Goal: Book appointment/travel/reservation

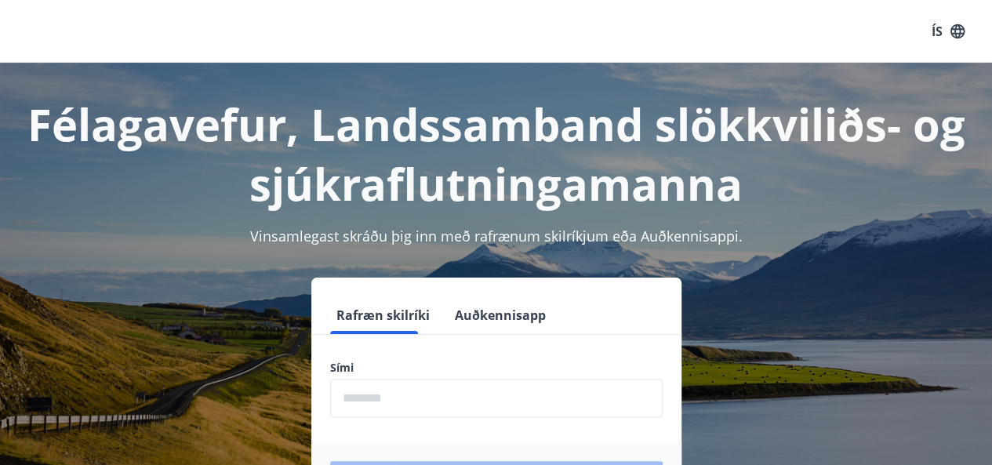
click at [409, 405] on input "phone" at bounding box center [496, 398] width 332 height 38
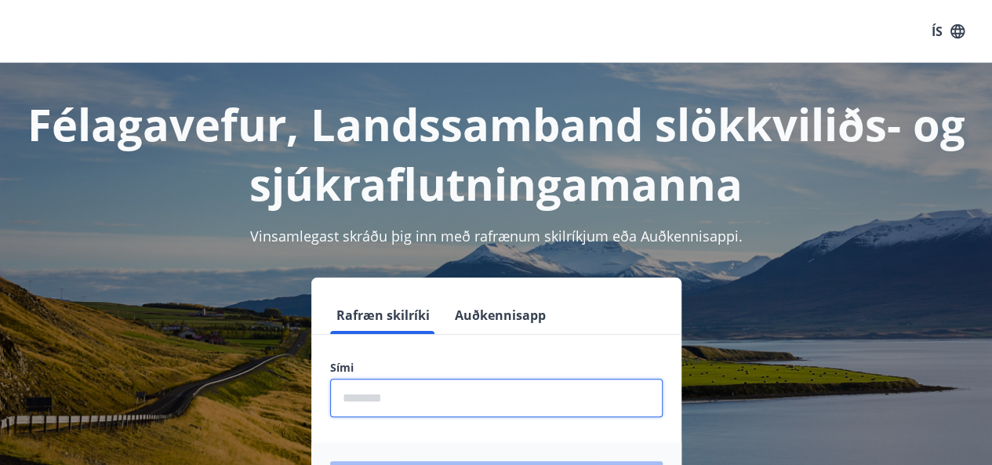
type input "********"
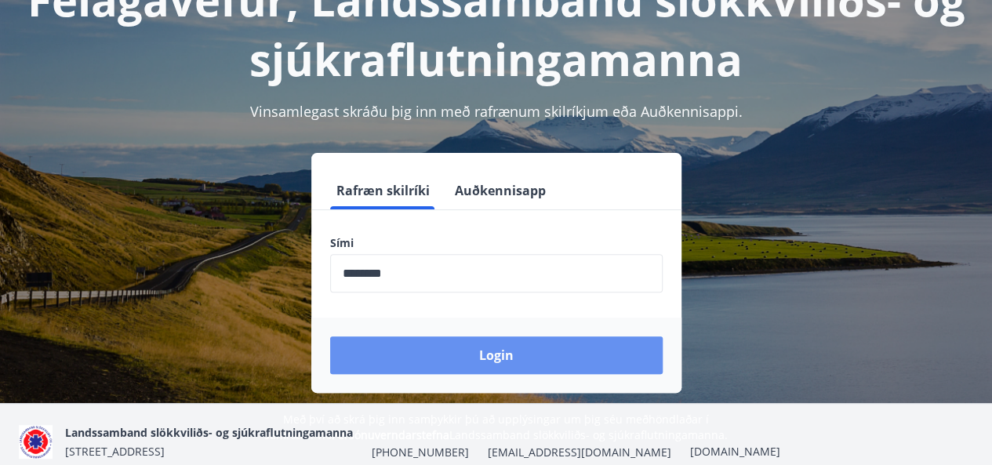
click at [494, 349] on button "Login" at bounding box center [496, 355] width 332 height 38
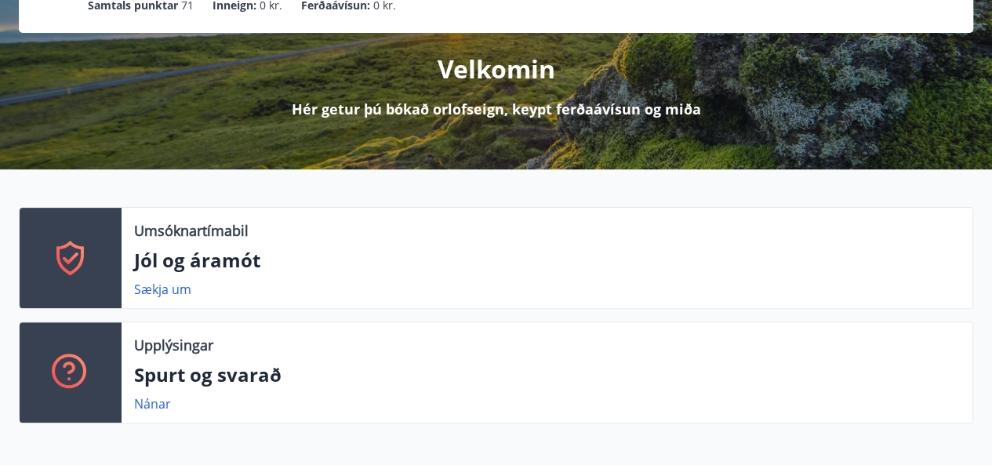
scroll to position [165, 0]
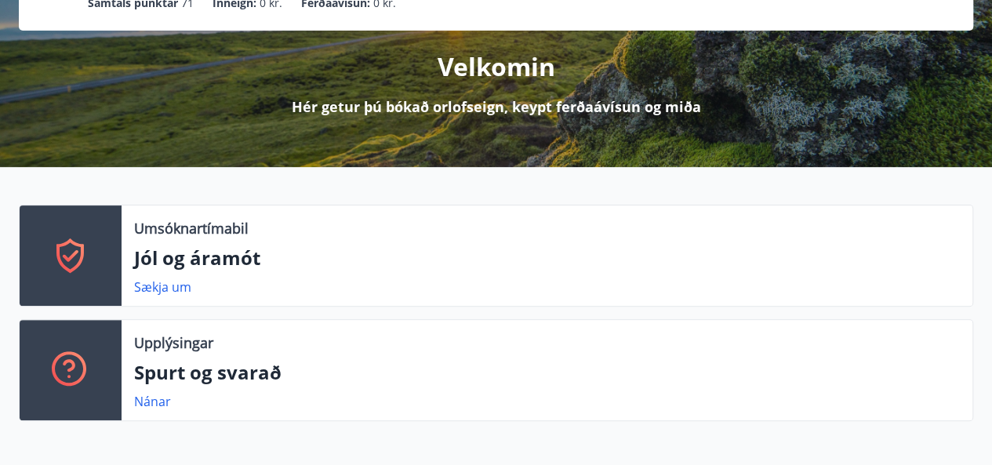
click at [165, 289] on link "Sækja um" at bounding box center [162, 286] width 57 height 17
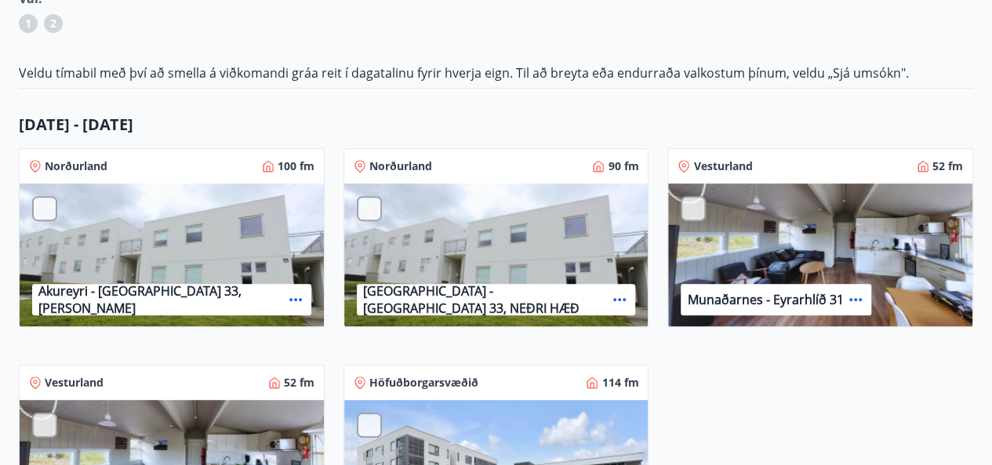
scroll to position [260, 0]
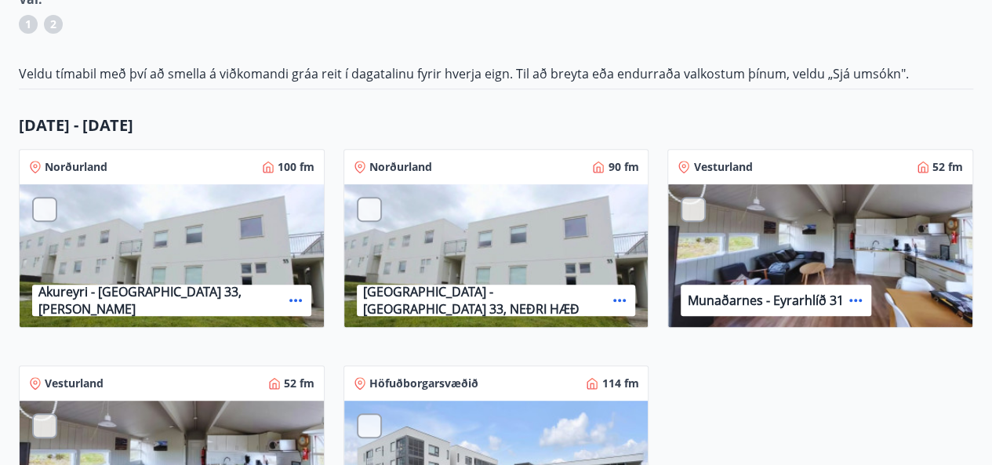
click at [169, 227] on div "Akureyri - [GEOGRAPHIC_DATA] 33, [PERSON_NAME]" at bounding box center [172, 256] width 304 height 144
click at [157, 300] on p "Akureyri - [GEOGRAPHIC_DATA] 33, [PERSON_NAME]" at bounding box center [160, 300] width 245 height 34
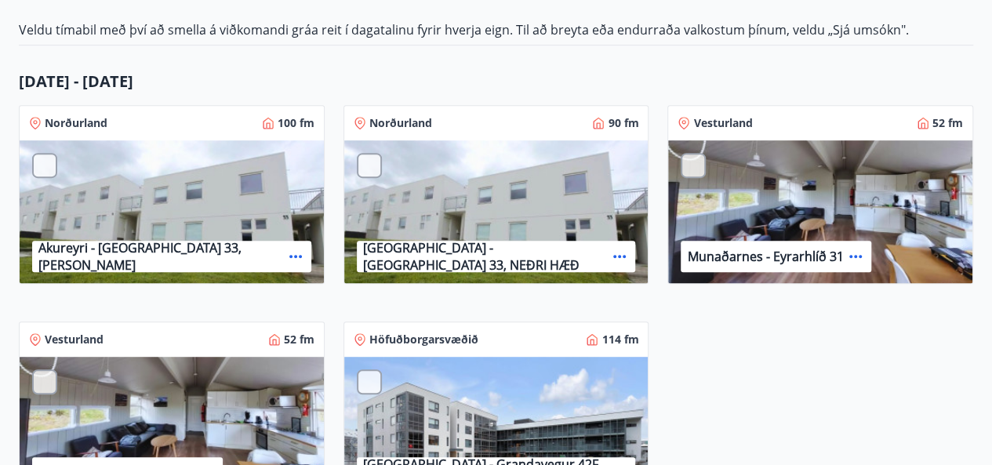
scroll to position [301, 0]
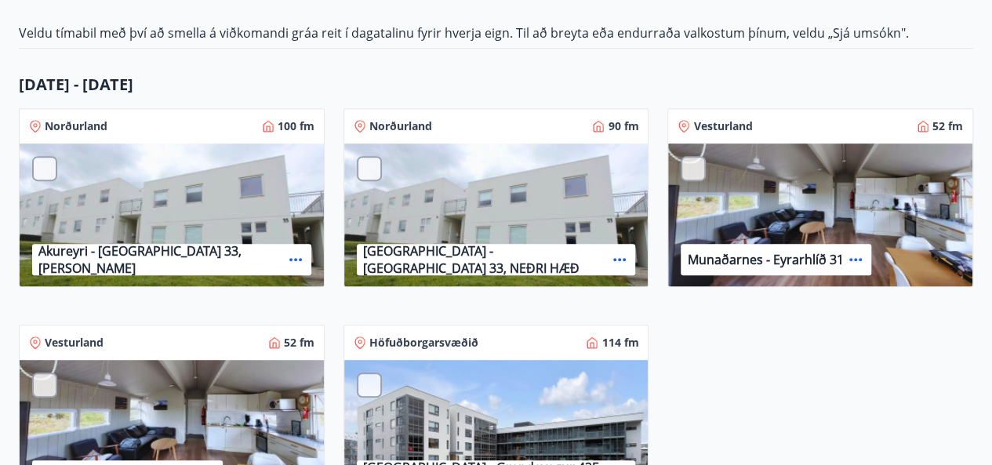
click at [443, 212] on div "Akureyri - Skálatún 33, NEÐRI HÆÐ" at bounding box center [496, 215] width 304 height 144
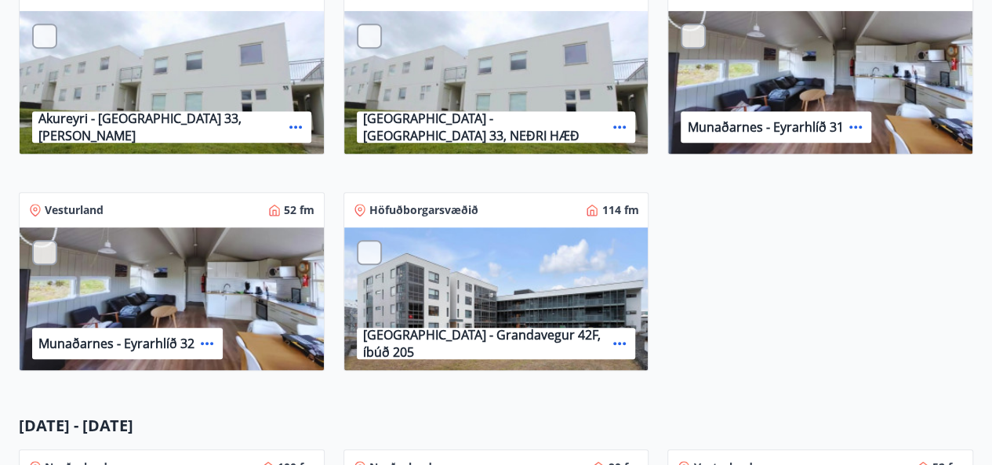
scroll to position [434, 0]
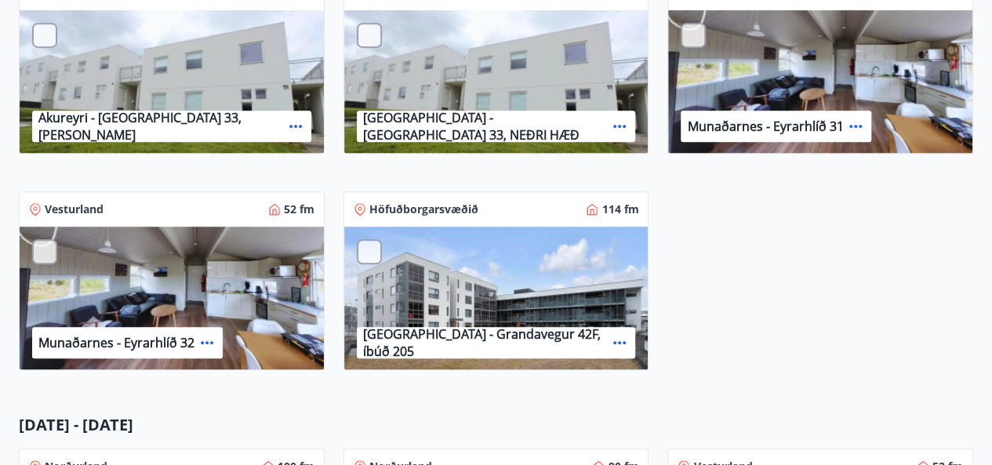
click at [227, 279] on div "Munaðarnes - Eyrarhlíð 32" at bounding box center [172, 299] width 304 height 144
click at [477, 276] on div "Reykjavík - Grandavegur 42F, íbúð 205" at bounding box center [496, 299] width 304 height 144
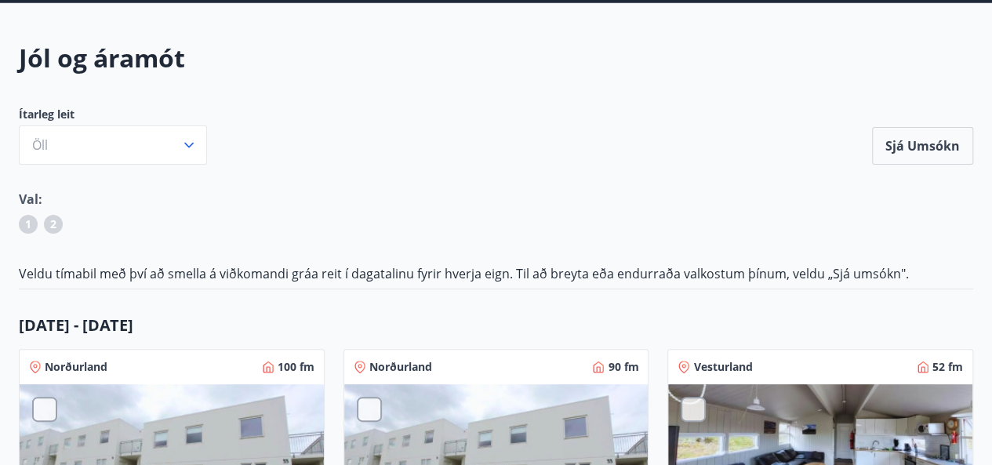
scroll to position [60, 0]
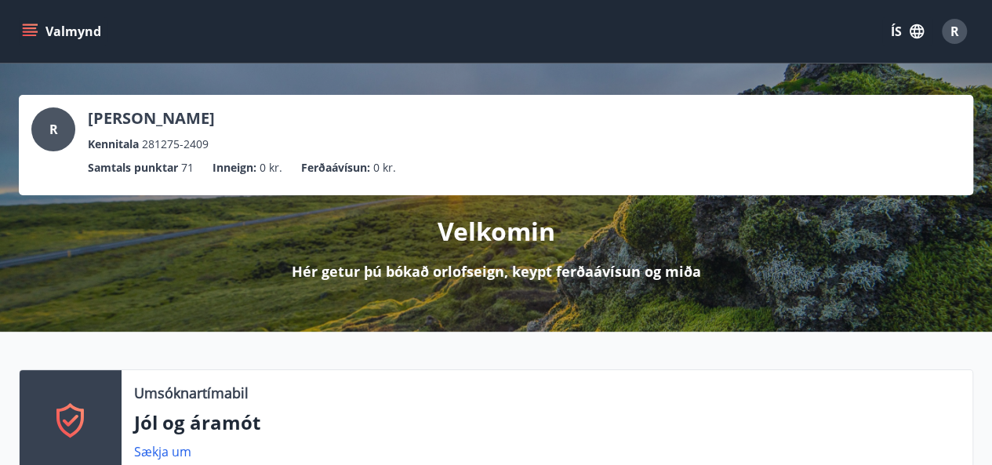
click at [34, 32] on icon "menu" at bounding box center [31, 32] width 17 height 2
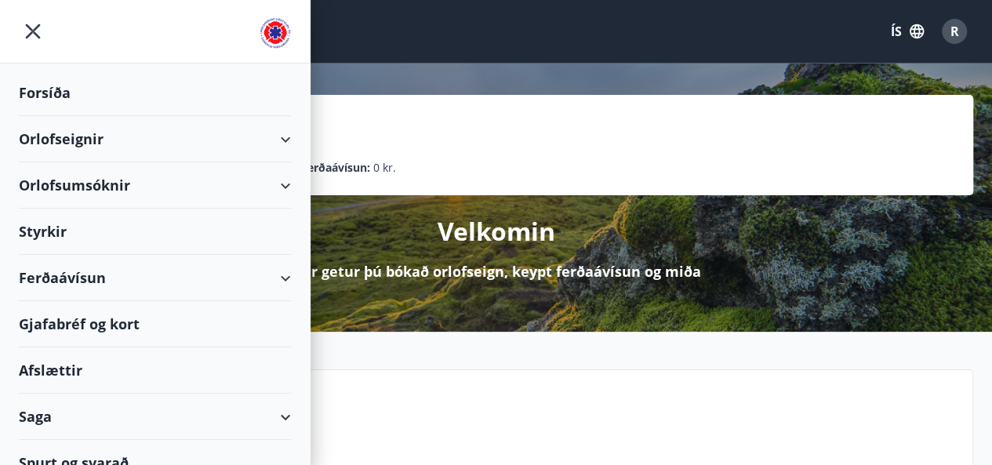
click at [283, 139] on div "Orlofseignir" at bounding box center [155, 139] width 310 height 46
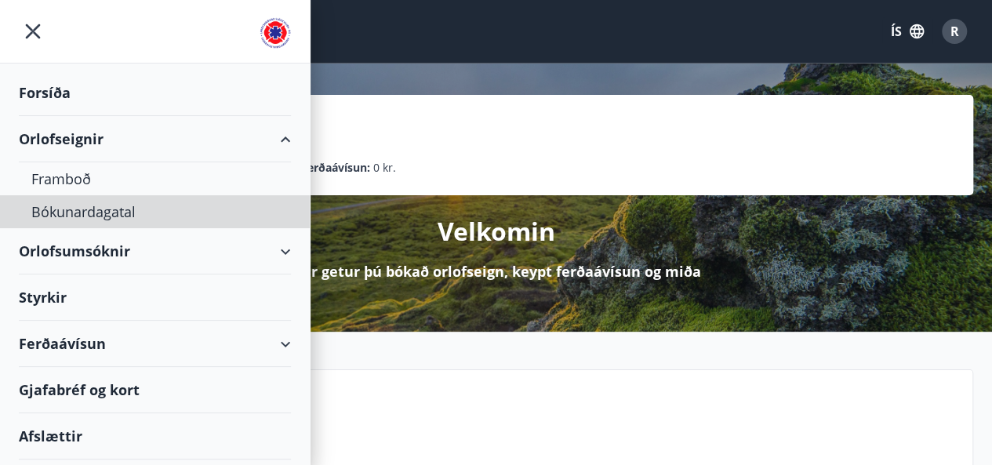
click at [71, 218] on div "Bókunardagatal" at bounding box center [154, 211] width 247 height 33
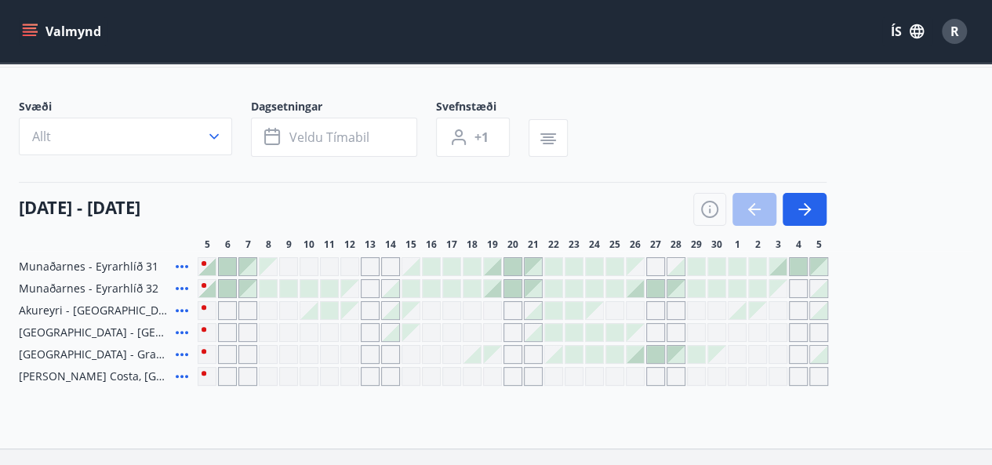
scroll to position [71, 0]
click at [817, 207] on button "button" at bounding box center [804, 210] width 44 height 33
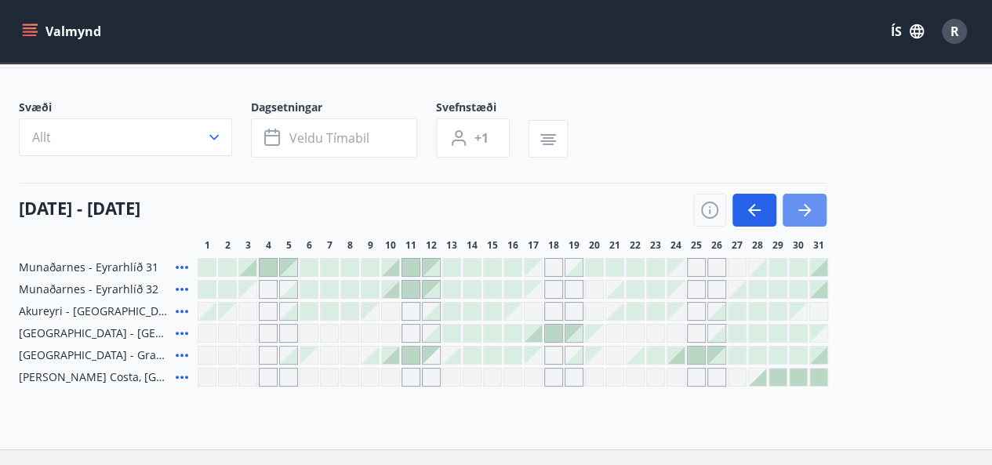
click at [807, 207] on icon "button" at bounding box center [807, 210] width 7 height 13
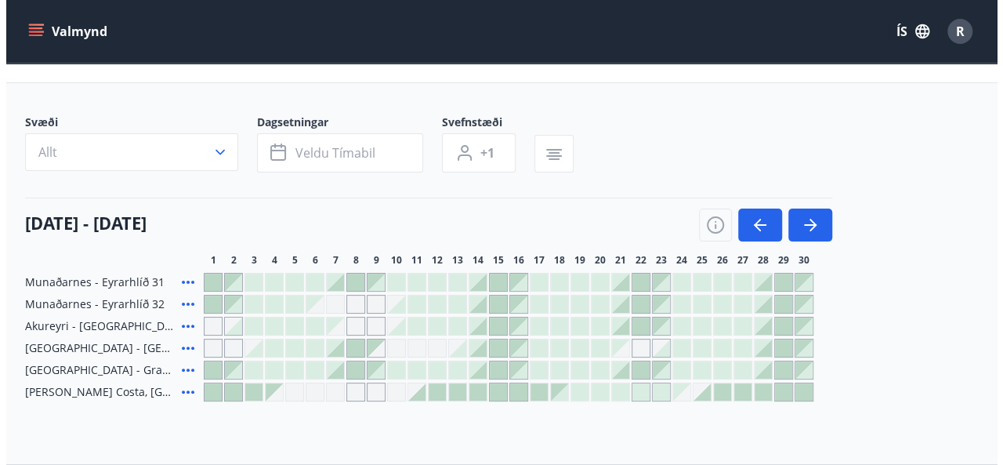
scroll to position [51, 0]
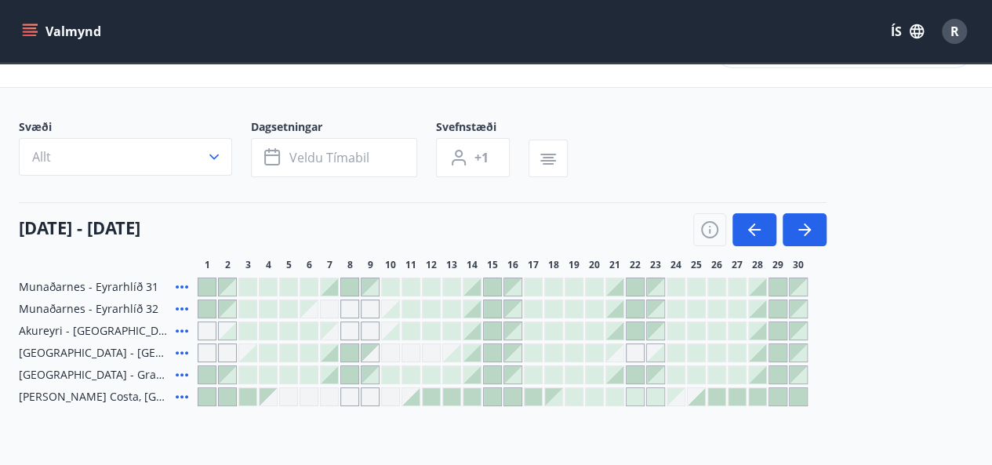
click at [230, 374] on div at bounding box center [227, 374] width 17 height 17
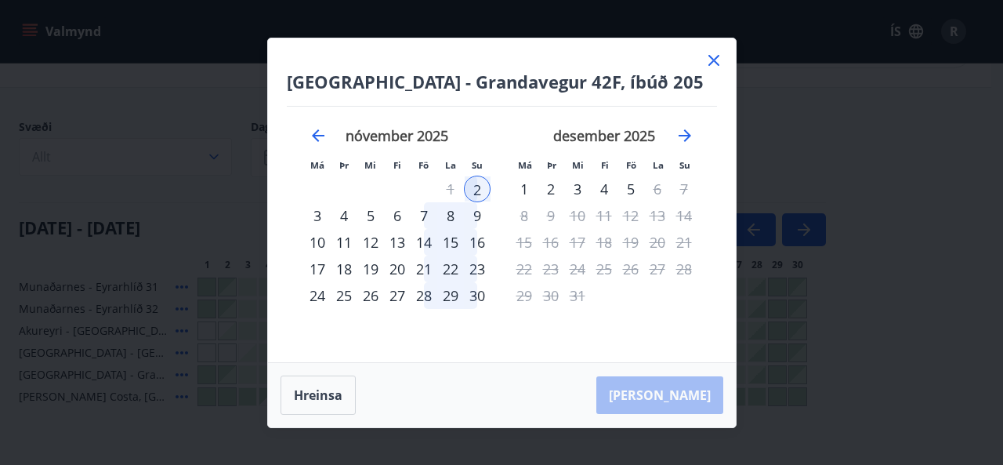
click at [315, 131] on icon "Move backward to switch to the previous month." at bounding box center [318, 135] width 19 height 19
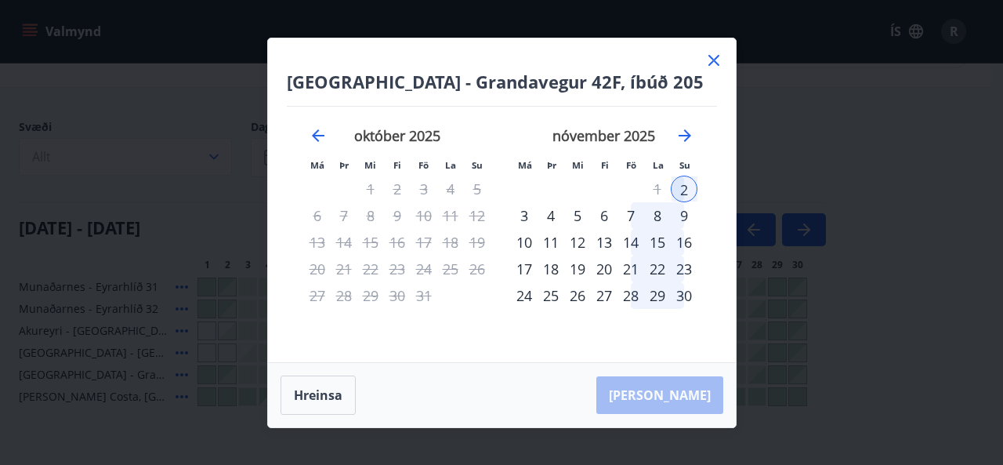
click at [527, 297] on div "24" at bounding box center [524, 295] width 27 height 27
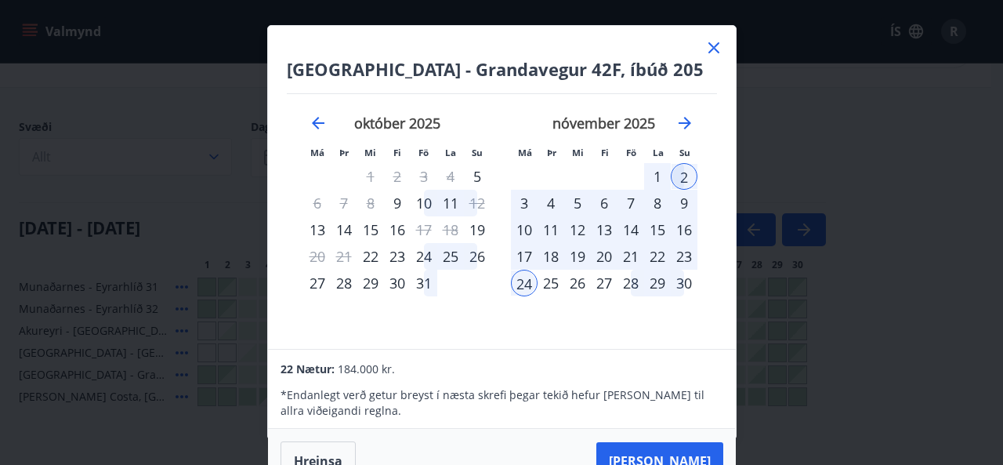
scroll to position [0, 0]
click at [633, 288] on div "28" at bounding box center [631, 283] width 27 height 27
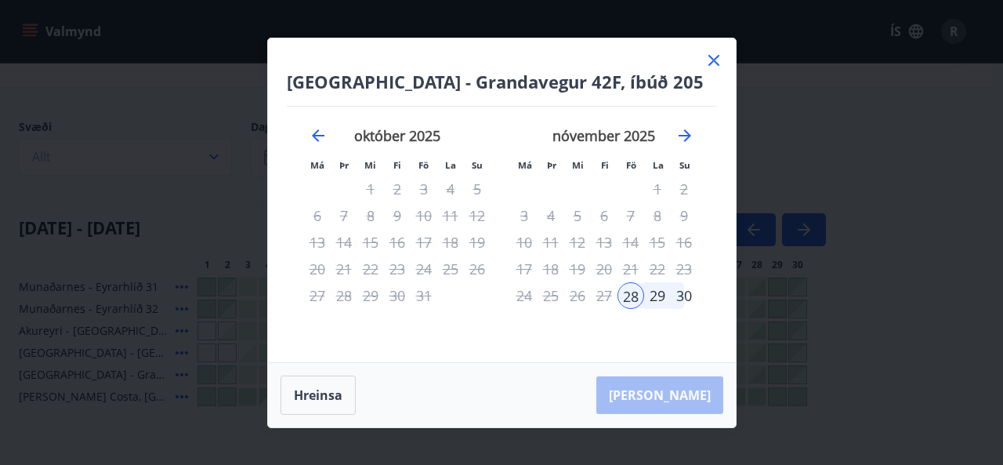
click at [317, 396] on button "Hreinsa" at bounding box center [318, 395] width 75 height 39
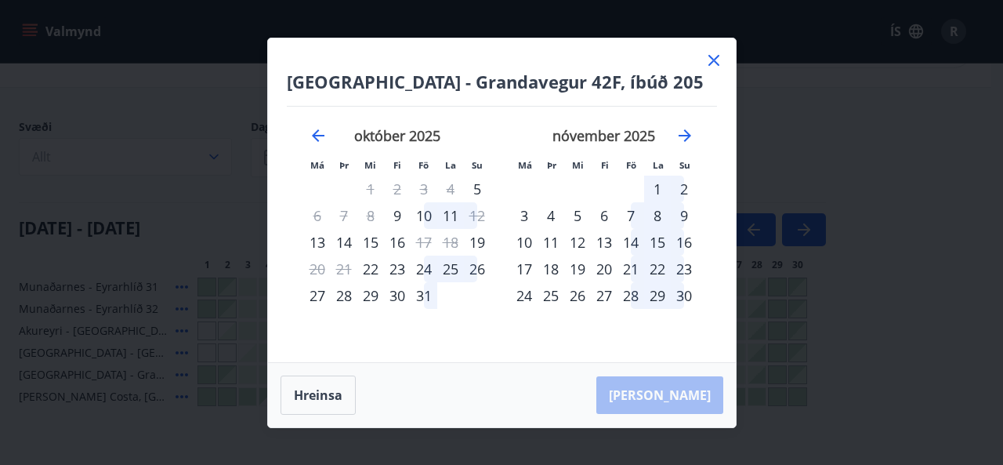
click at [318, 299] on div "27" at bounding box center [317, 295] width 27 height 27
click at [420, 297] on div "31" at bounding box center [424, 295] width 27 height 27
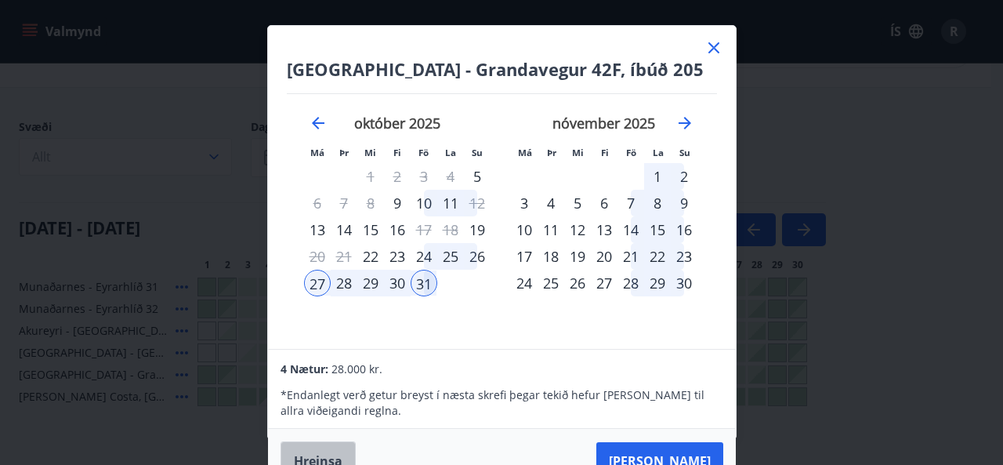
click at [327, 452] on button "Hreinsa" at bounding box center [318, 460] width 75 height 39
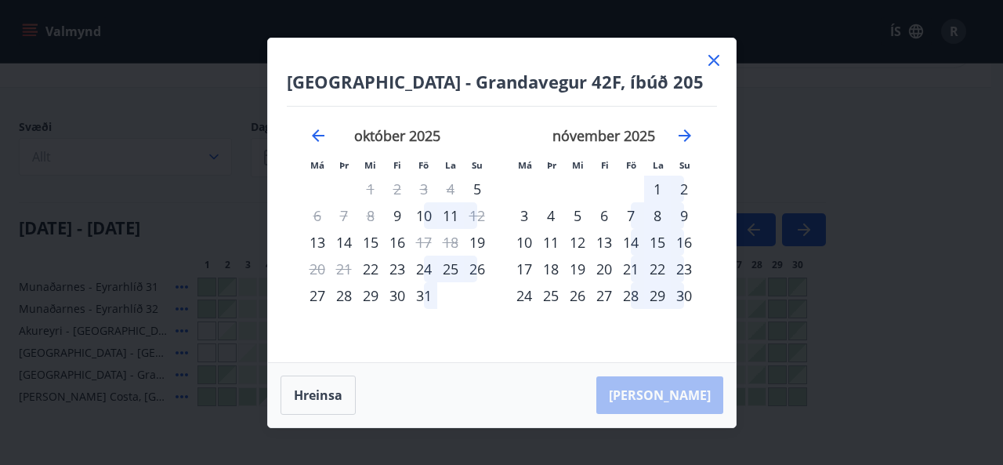
click at [522, 297] on div "24" at bounding box center [524, 295] width 27 height 27
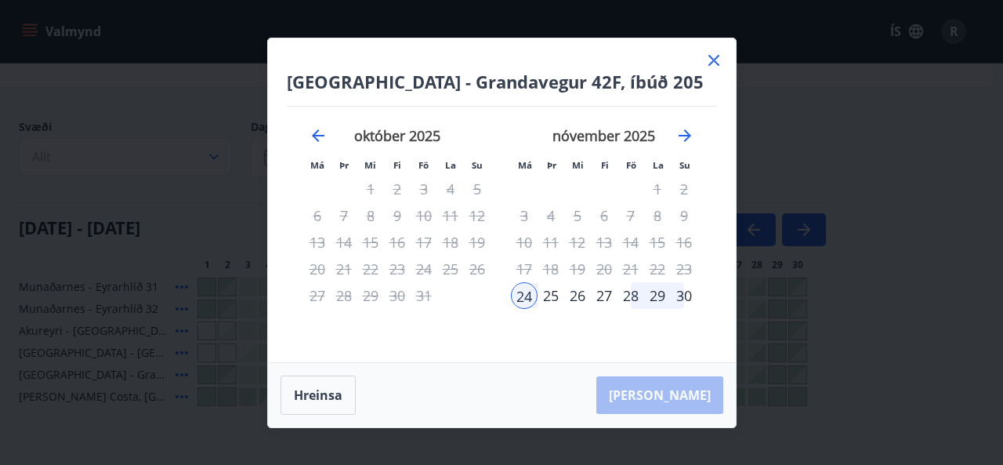
click at [628, 300] on div "28" at bounding box center [631, 295] width 27 height 27
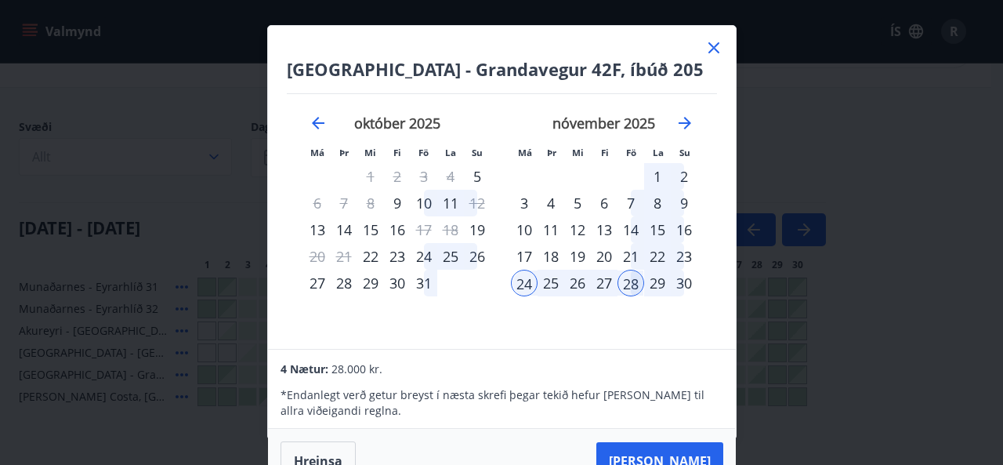
click at [658, 283] on div "29" at bounding box center [657, 283] width 27 height 27
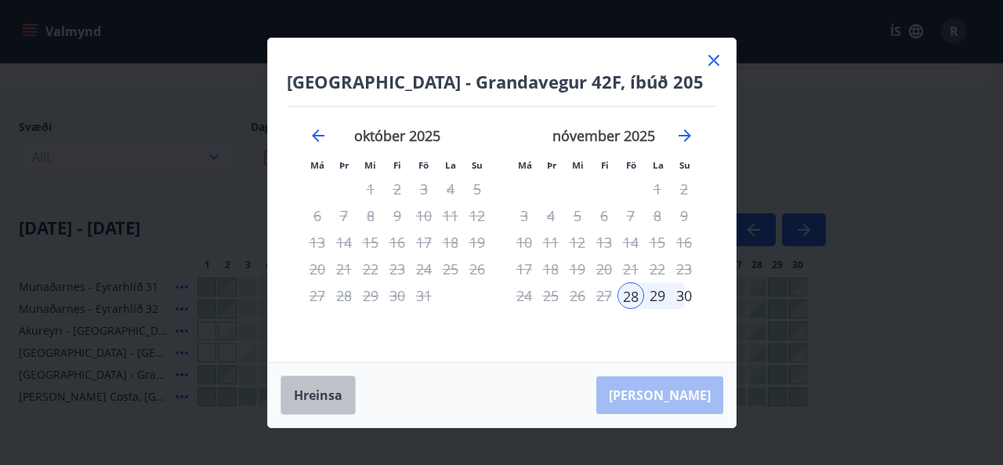
click at [314, 401] on button "Hreinsa" at bounding box center [318, 395] width 75 height 39
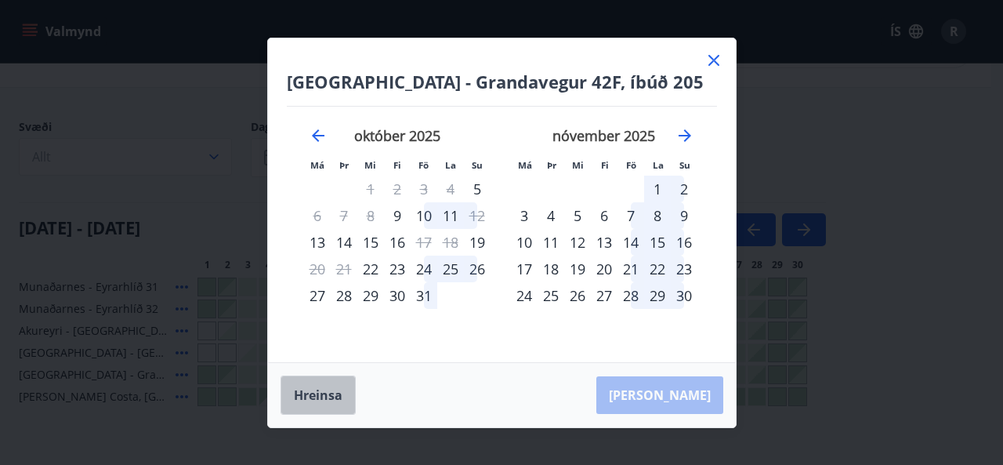
click at [314, 401] on button "Hreinsa" at bounding box center [318, 395] width 75 height 39
click at [713, 60] on icon at bounding box center [714, 60] width 11 height 11
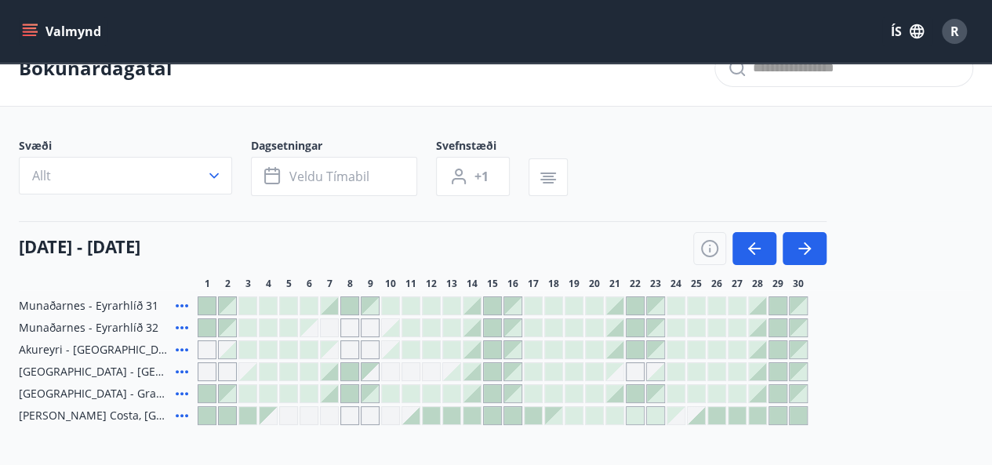
scroll to position [30, 0]
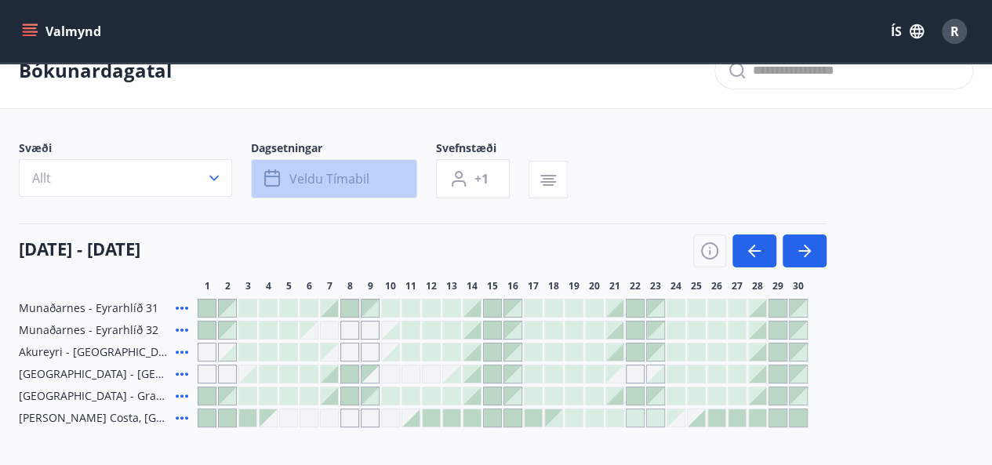
click at [341, 175] on span "Veldu tímabil" at bounding box center [329, 178] width 80 height 17
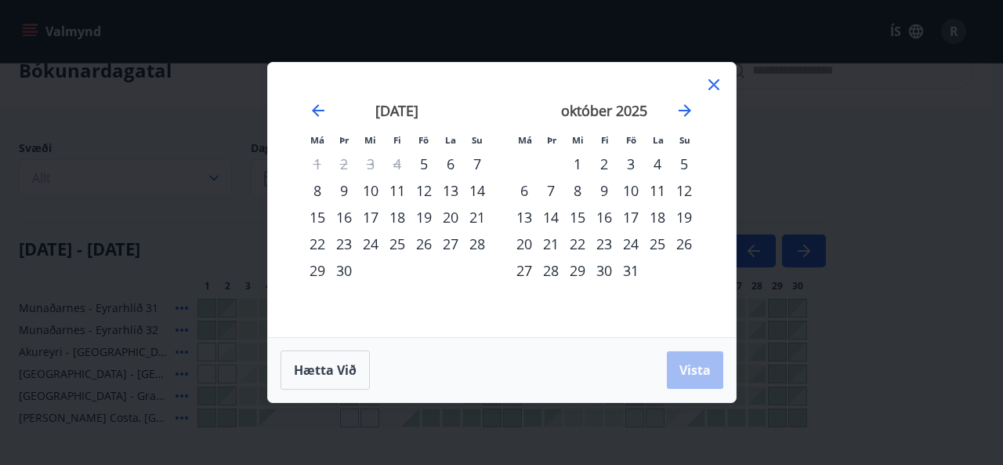
click at [683, 106] on icon "Move forward to switch to the next month." at bounding box center [685, 110] width 19 height 19
click at [522, 249] on div "17" at bounding box center [524, 243] width 27 height 27
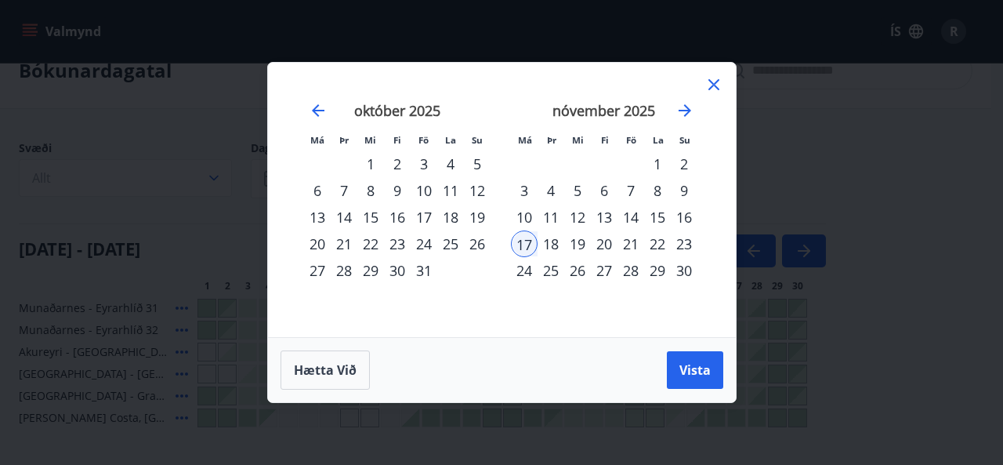
click at [519, 275] on div "24" at bounding box center [524, 270] width 27 height 27
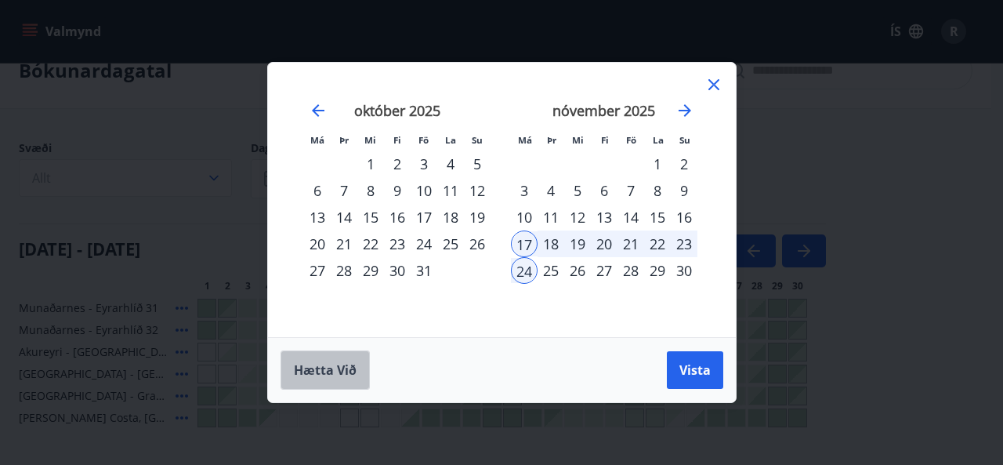
click at [329, 378] on span "Hætta við" at bounding box center [325, 369] width 63 height 17
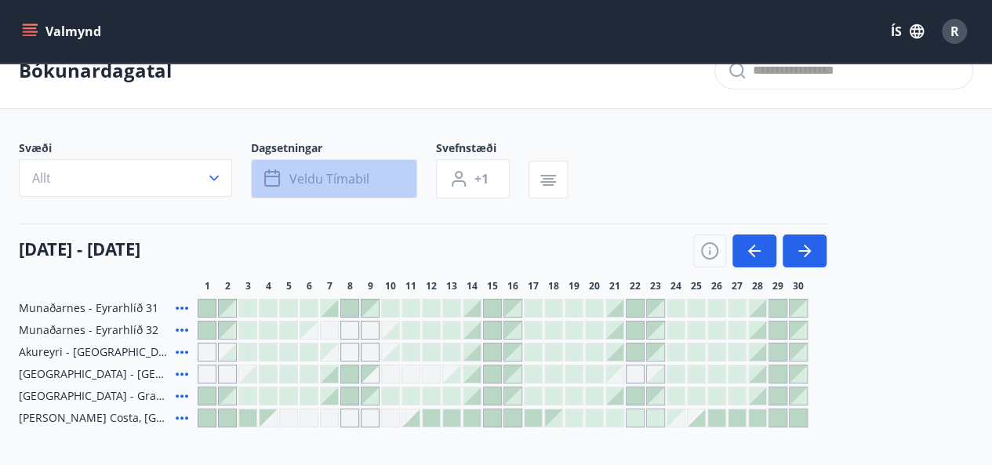
click at [357, 183] on span "Veldu tímabil" at bounding box center [329, 178] width 80 height 17
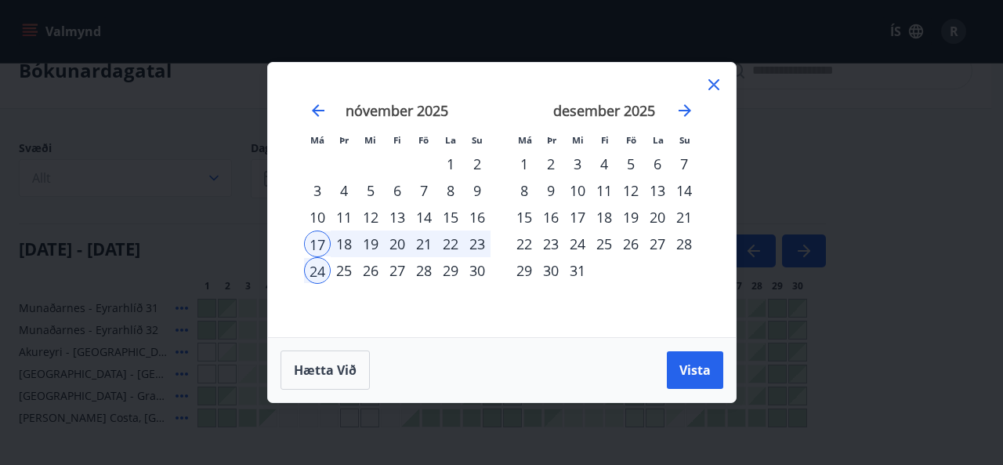
click at [317, 246] on div "17" at bounding box center [317, 243] width 27 height 27
click at [448, 274] on div "29" at bounding box center [450, 270] width 27 height 27
click at [477, 272] on div "30" at bounding box center [477, 270] width 27 height 27
click at [314, 270] on div "24" at bounding box center [317, 270] width 27 height 27
click at [480, 267] on div "30" at bounding box center [477, 270] width 27 height 27
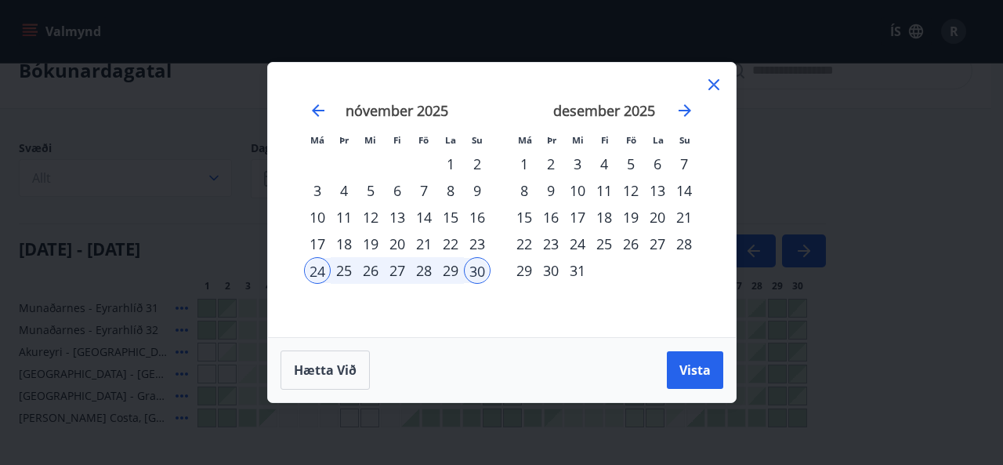
click at [318, 374] on span "Hætta við" at bounding box center [325, 369] width 63 height 17
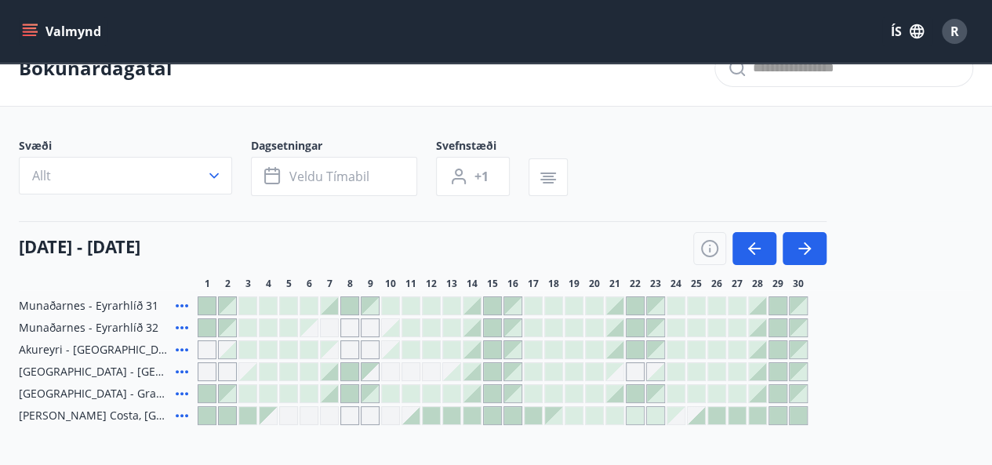
scroll to position [31, 0]
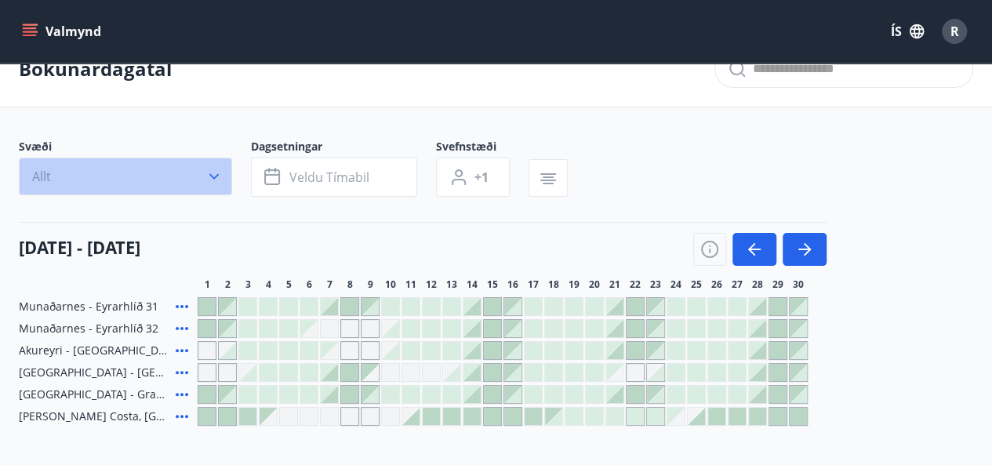
click at [215, 177] on icon "button" at bounding box center [213, 176] width 9 height 5
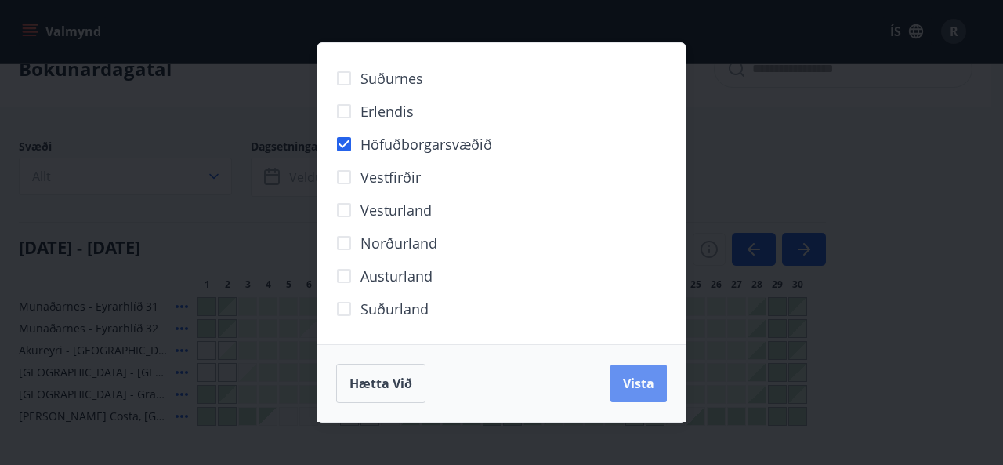
click at [620, 397] on button "Vista" at bounding box center [639, 384] width 56 height 38
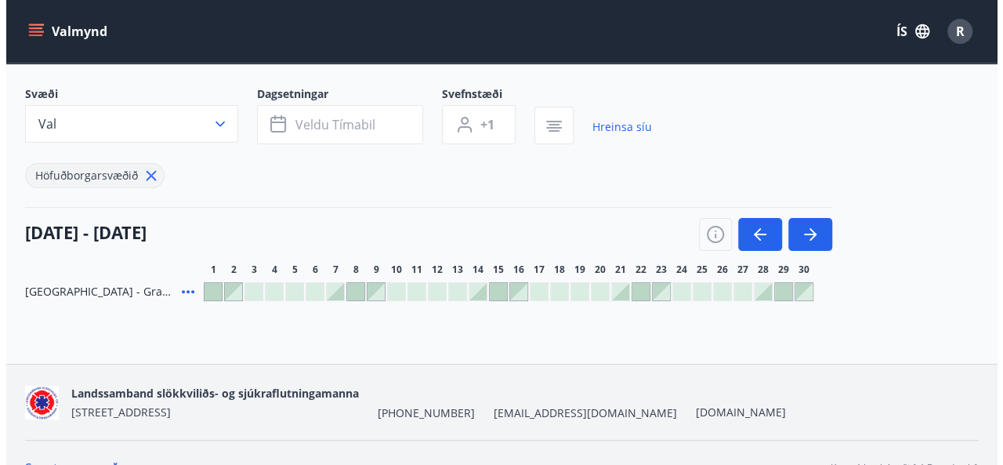
scroll to position [83, 0]
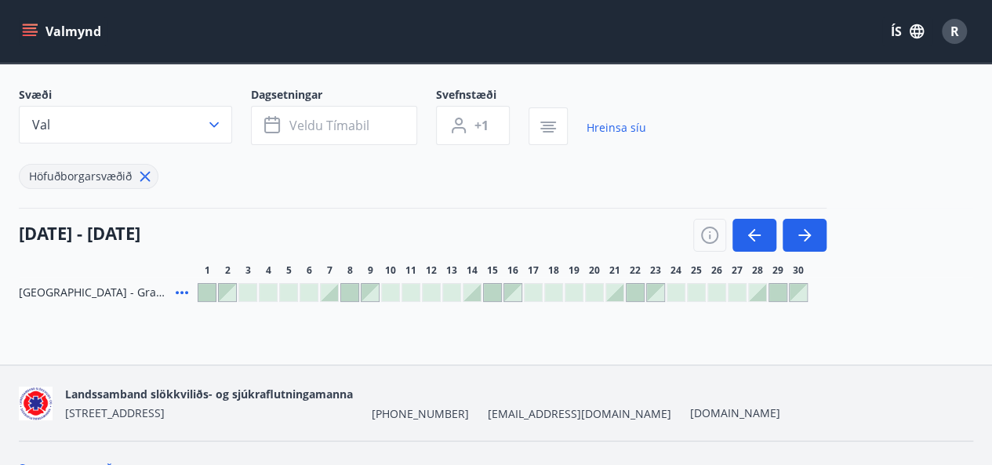
click at [205, 288] on div at bounding box center [206, 292] width 17 height 17
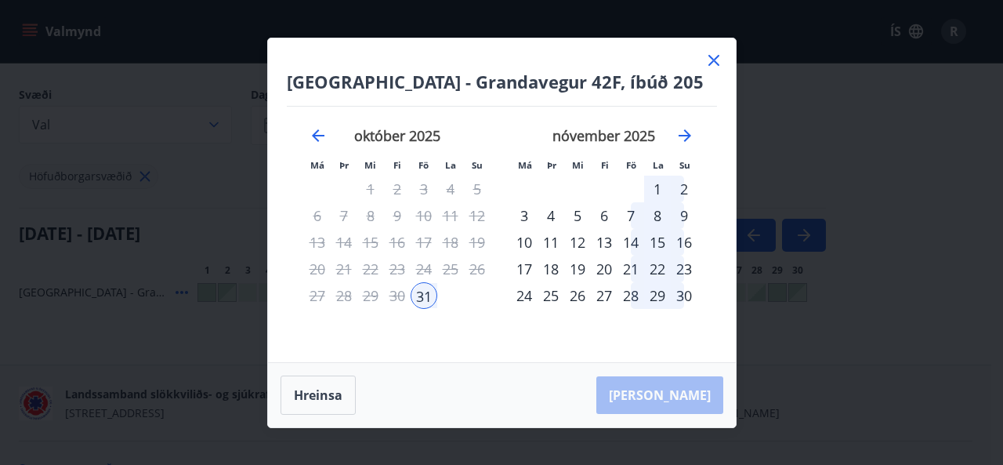
click at [514, 303] on div "24" at bounding box center [524, 295] width 27 height 27
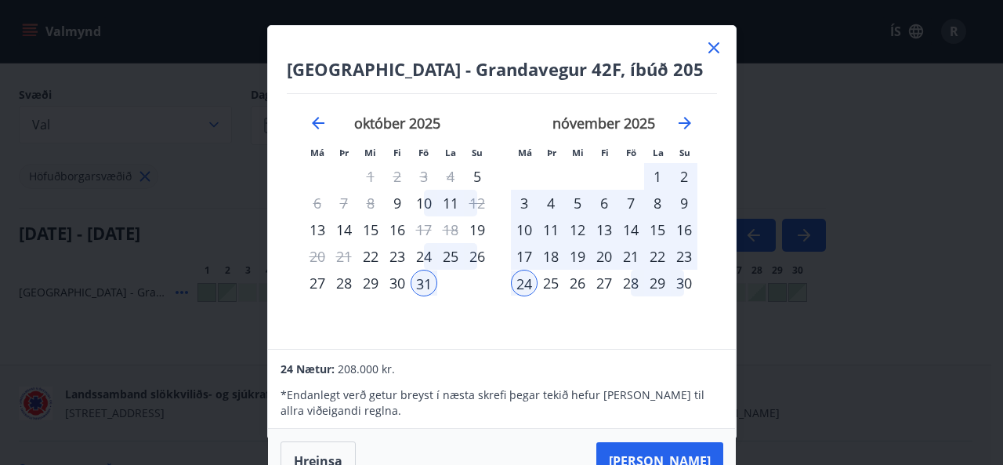
click at [525, 280] on div "24" at bounding box center [524, 283] width 27 height 27
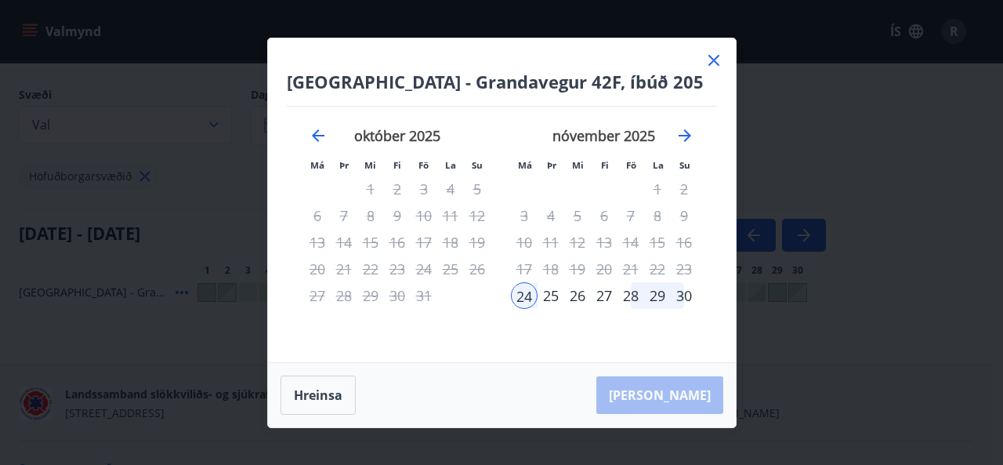
click at [687, 300] on div "30" at bounding box center [684, 295] width 27 height 27
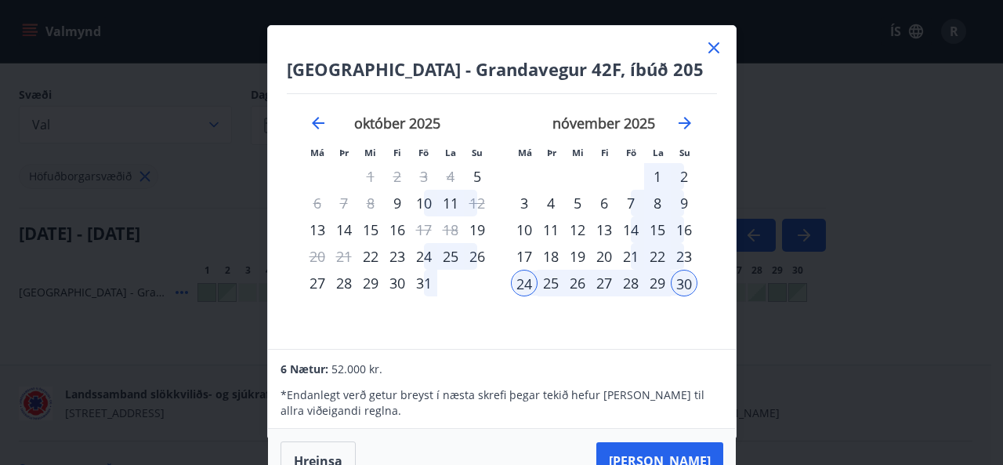
scroll to position [0, 0]
click at [328, 452] on button "Hreinsa" at bounding box center [318, 460] width 75 height 39
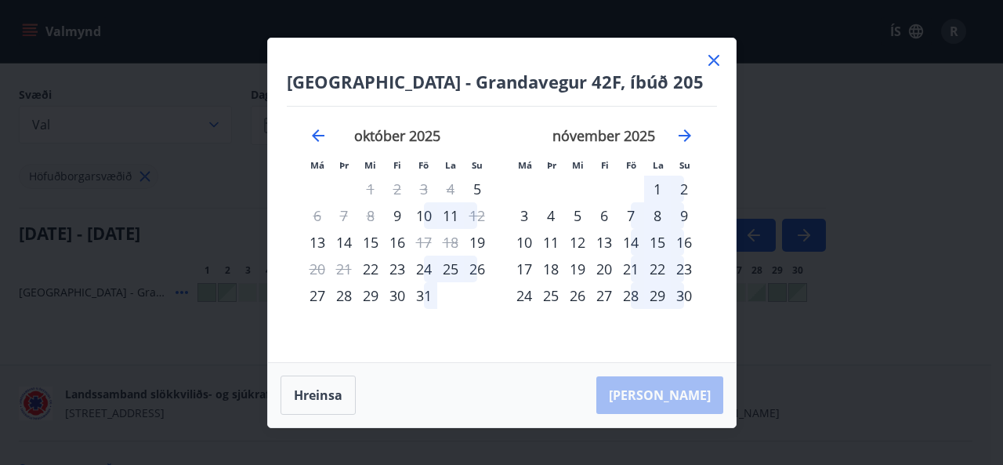
click at [718, 59] on icon at bounding box center [714, 60] width 19 height 19
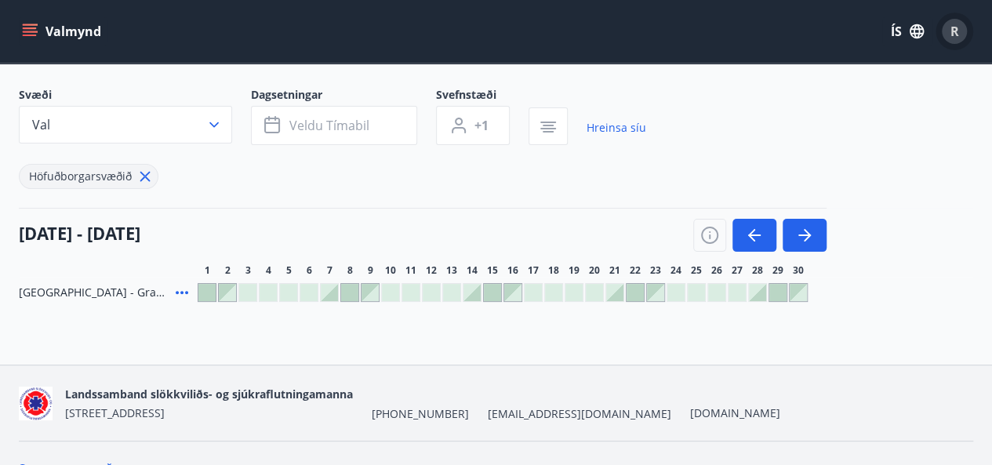
click at [958, 34] on div "R" at bounding box center [954, 31] width 25 height 25
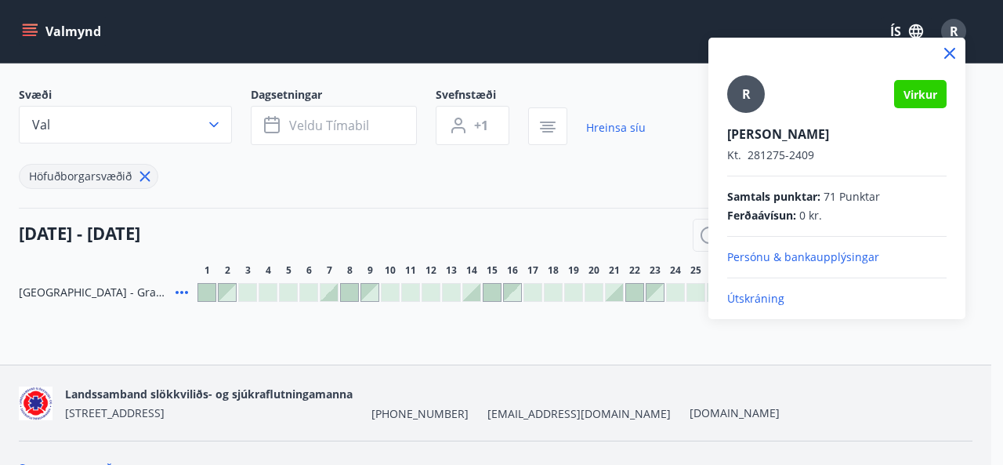
click at [560, 194] on div at bounding box center [501, 232] width 1003 height 465
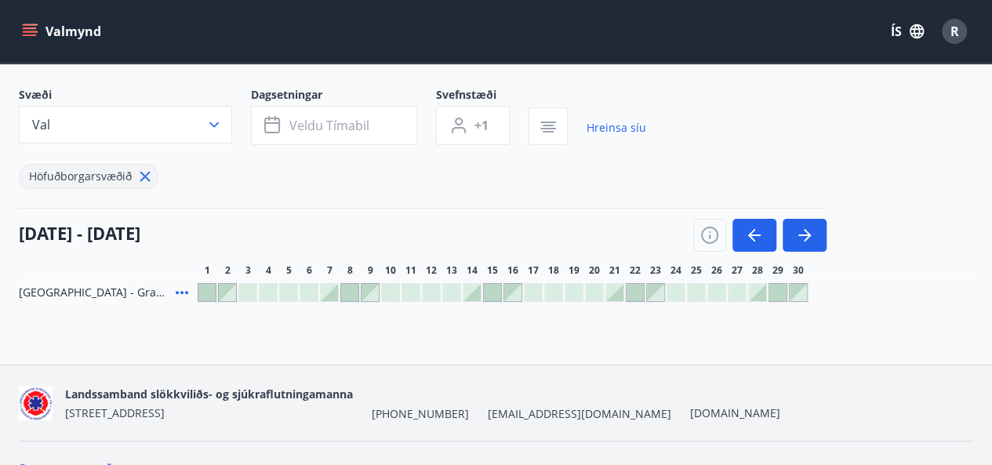
click at [33, 30] on icon "menu" at bounding box center [30, 32] width 16 height 16
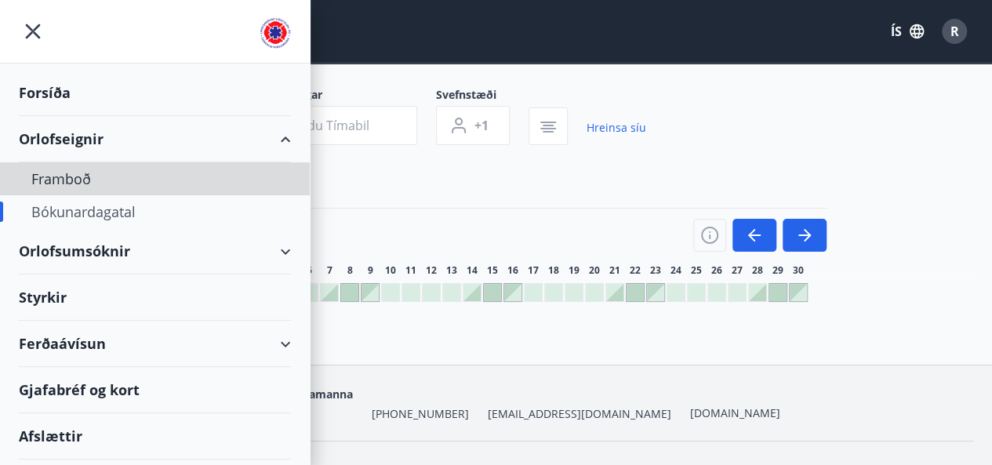
click at [76, 176] on div "Framboð" at bounding box center [154, 178] width 247 height 33
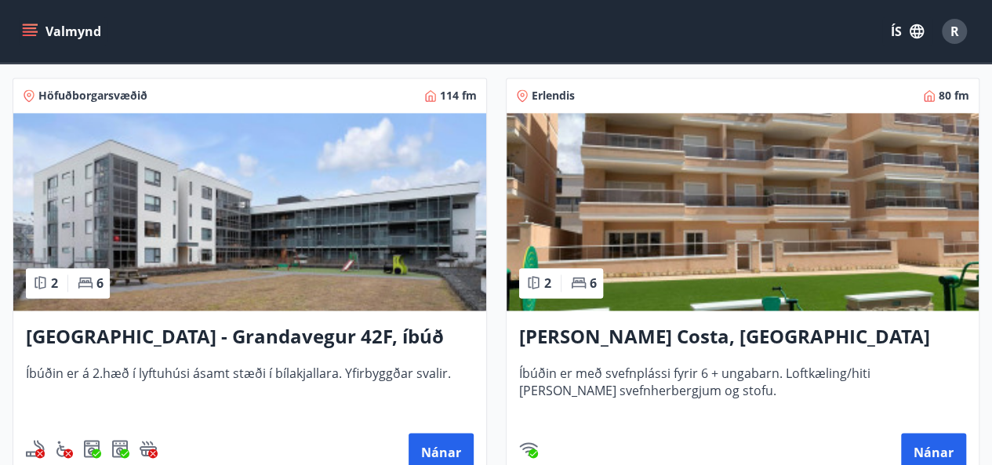
scroll to position [1116, 0]
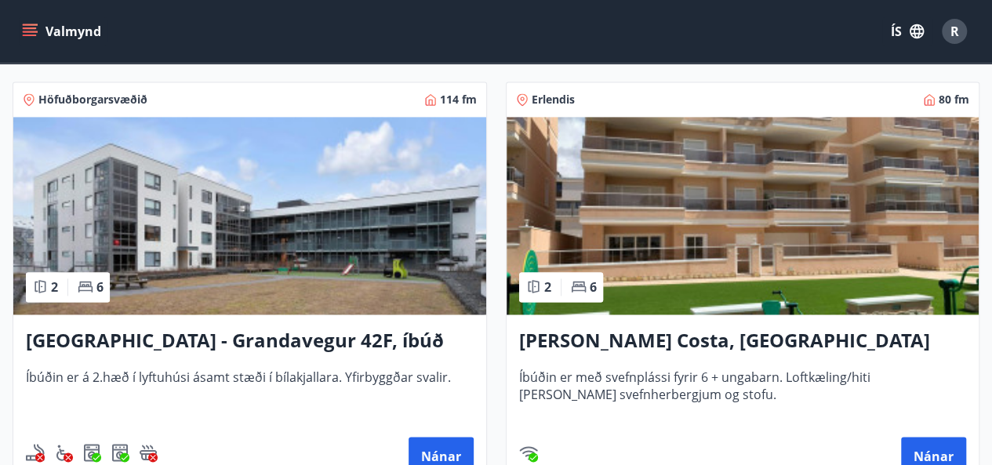
click at [243, 238] on img at bounding box center [249, 216] width 473 height 198
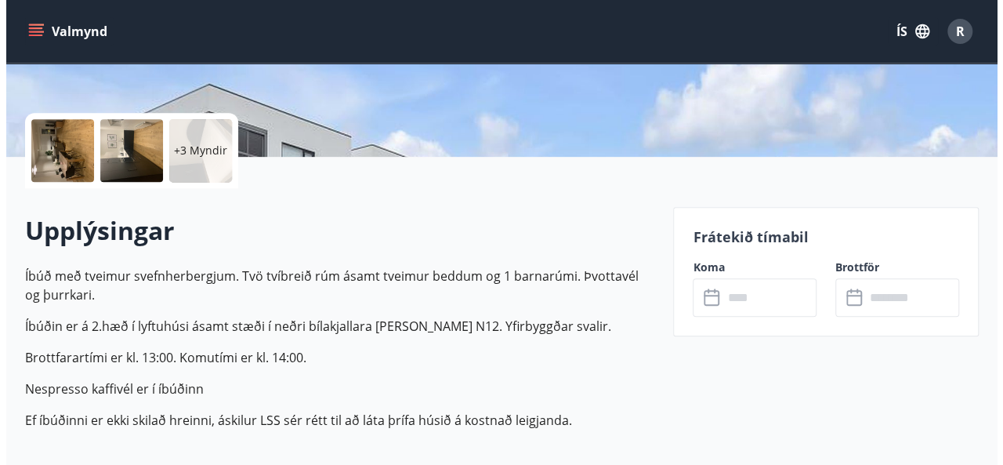
scroll to position [311, 0]
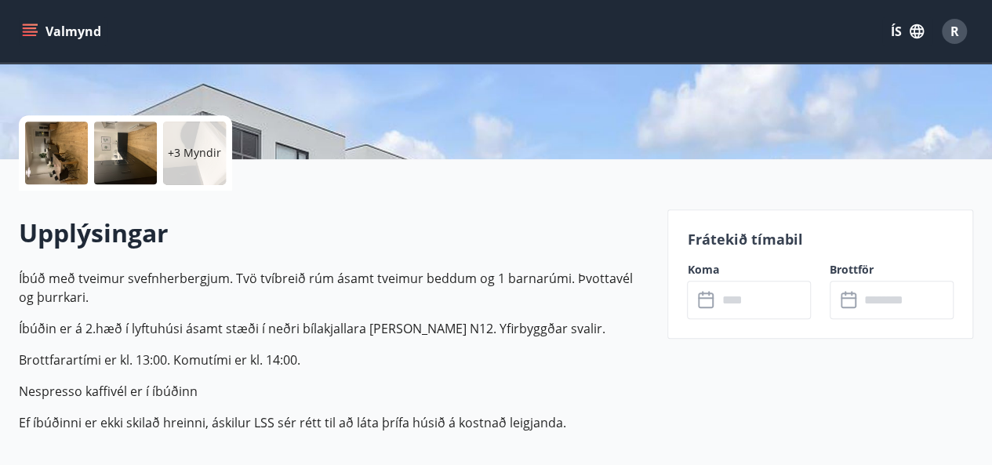
click at [40, 167] on div at bounding box center [56, 153] width 63 height 63
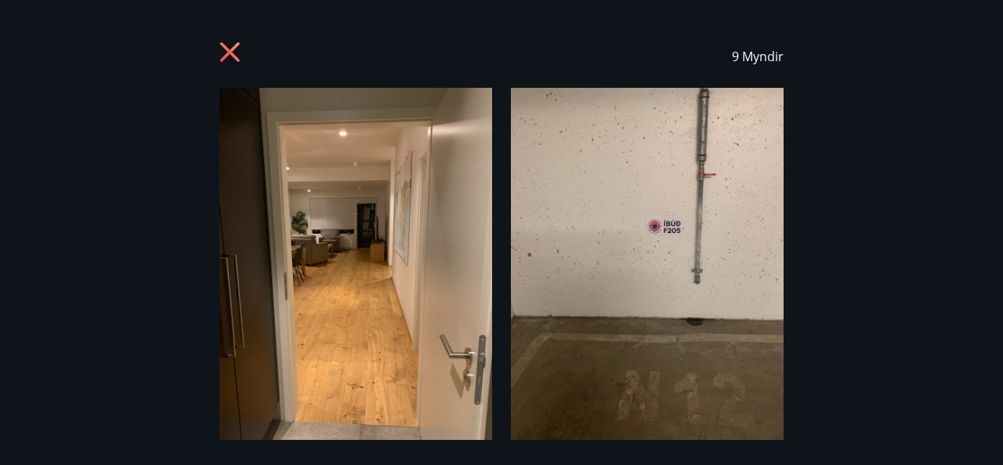
click at [745, 280] on img at bounding box center [647, 270] width 273 height 364
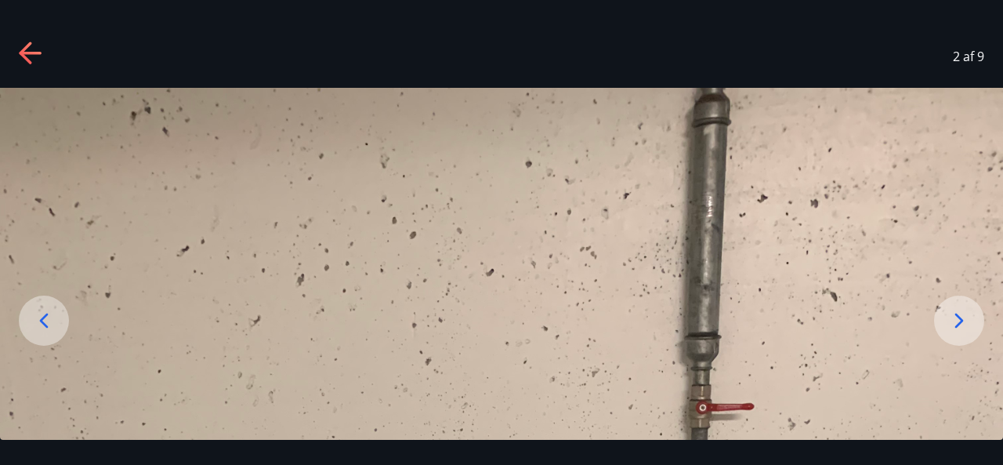
click at [961, 324] on icon at bounding box center [959, 320] width 25 height 25
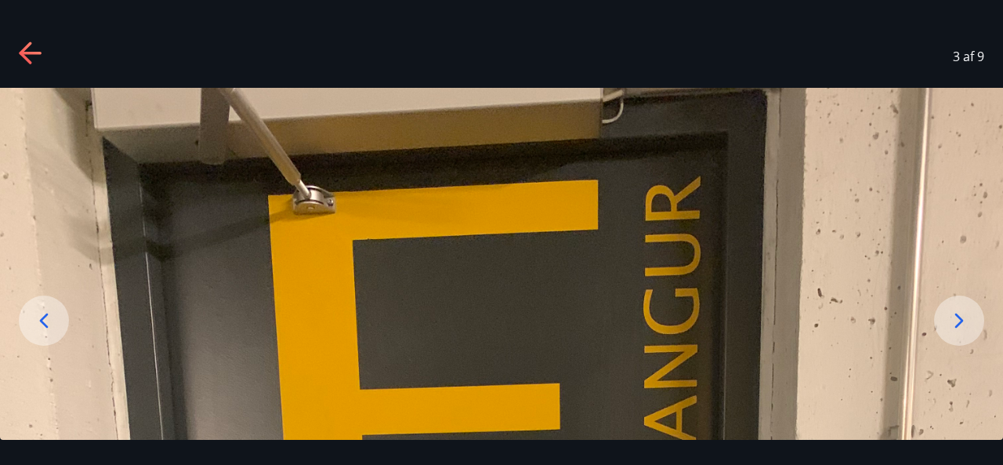
click at [961, 324] on icon at bounding box center [959, 320] width 25 height 25
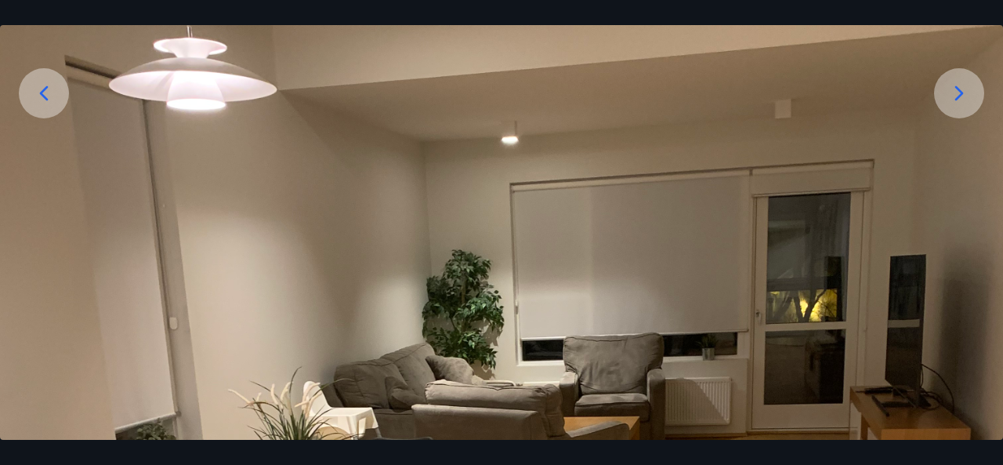
scroll to position [227, 0]
click at [959, 85] on icon at bounding box center [959, 94] width 25 height 25
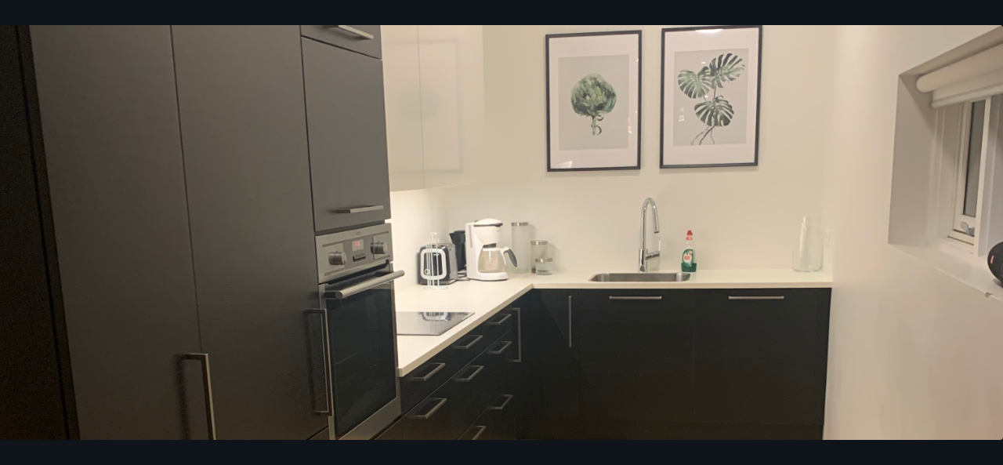
scroll to position [343, 0]
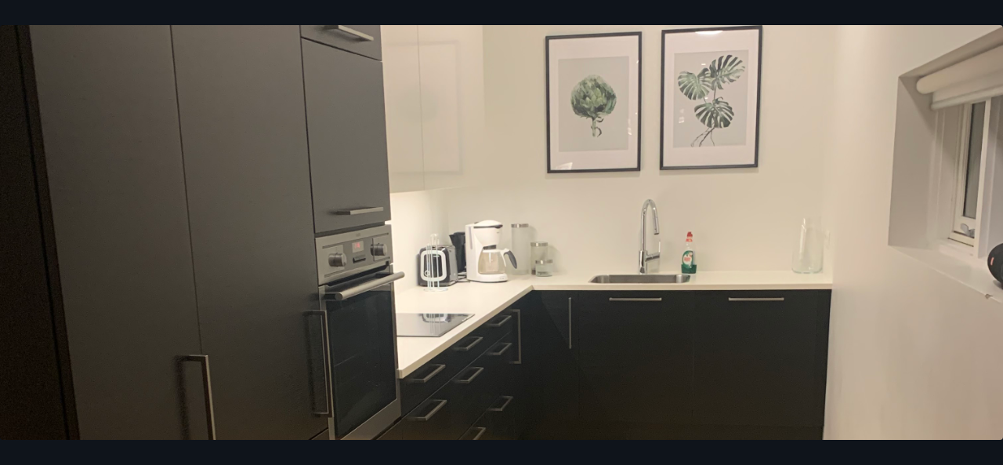
click at [999, 258] on img at bounding box center [501, 413] width 1003 height 1338
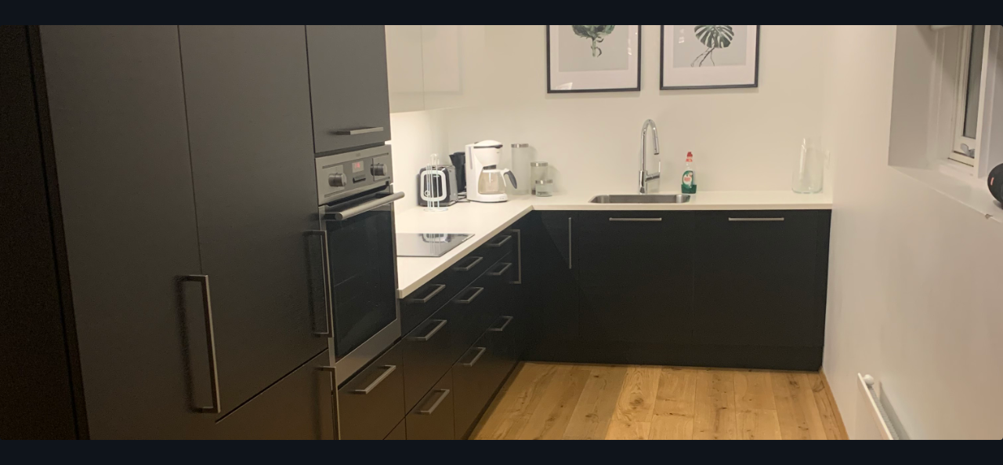
scroll to position [0, 0]
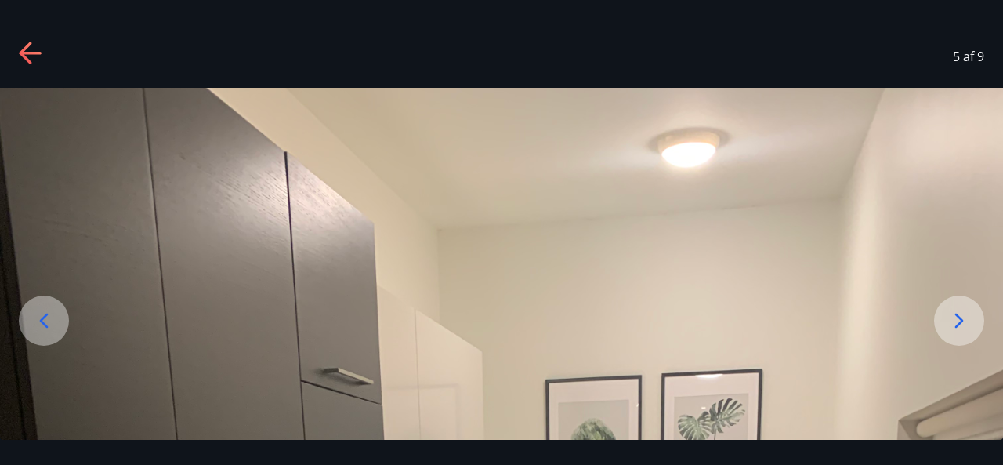
click at [963, 330] on icon at bounding box center [959, 320] width 25 height 25
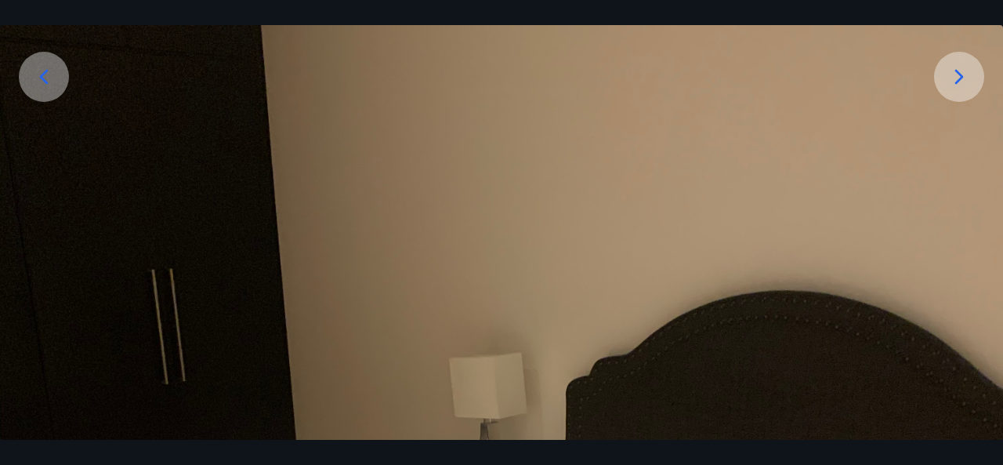
scroll to position [238, 0]
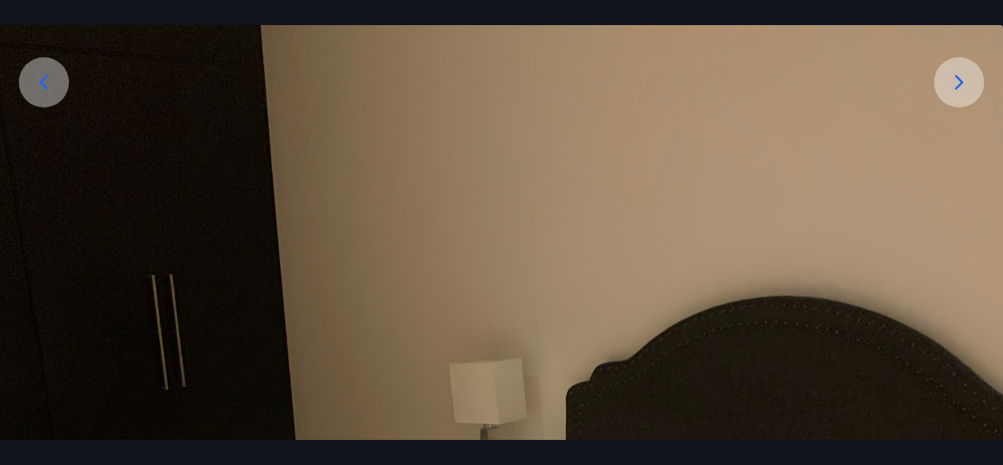
click at [971, 79] on icon at bounding box center [959, 82] width 25 height 25
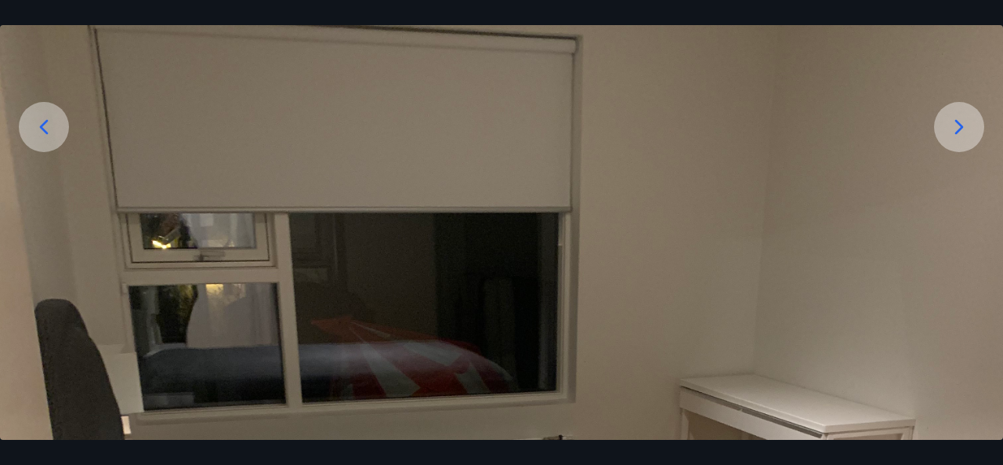
scroll to position [190, 0]
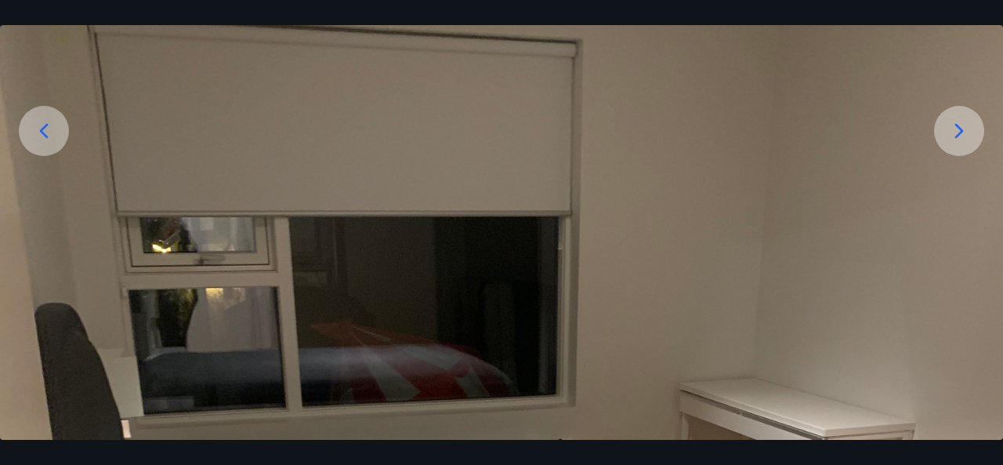
click at [963, 132] on icon at bounding box center [959, 130] width 25 height 25
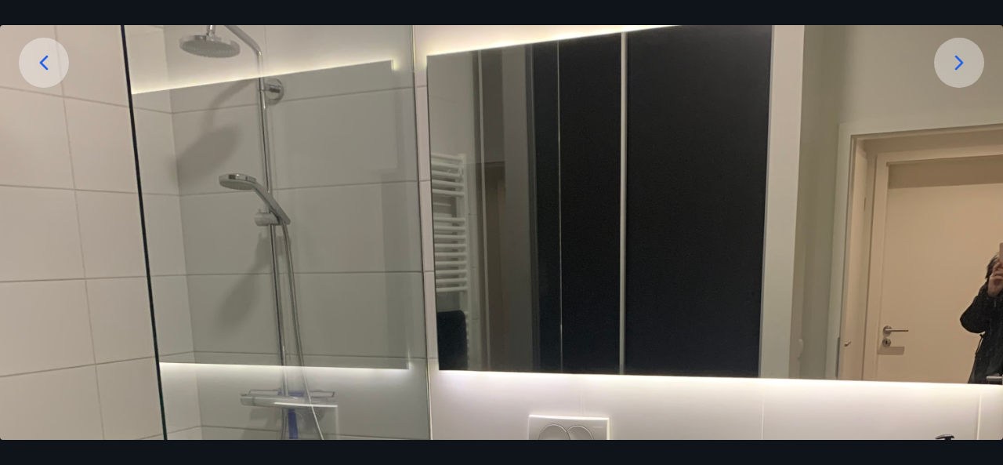
scroll to position [256, 0]
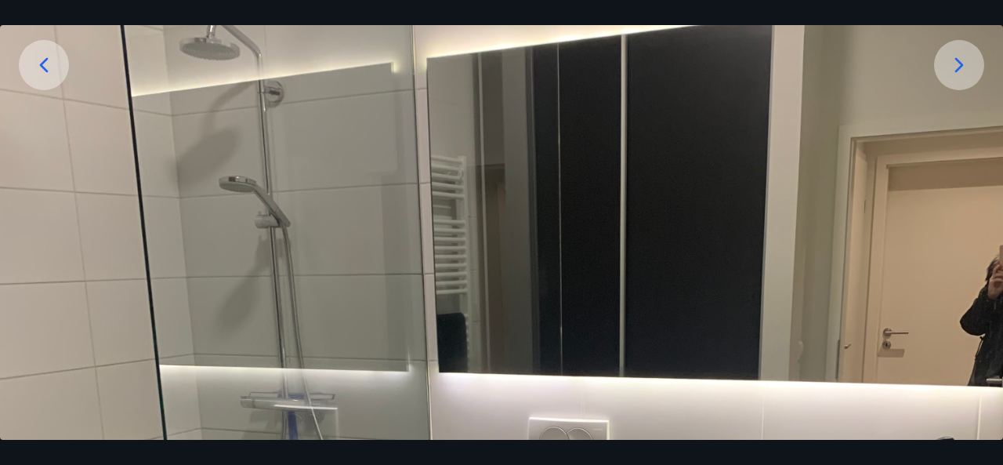
click at [953, 63] on icon at bounding box center [959, 65] width 25 height 25
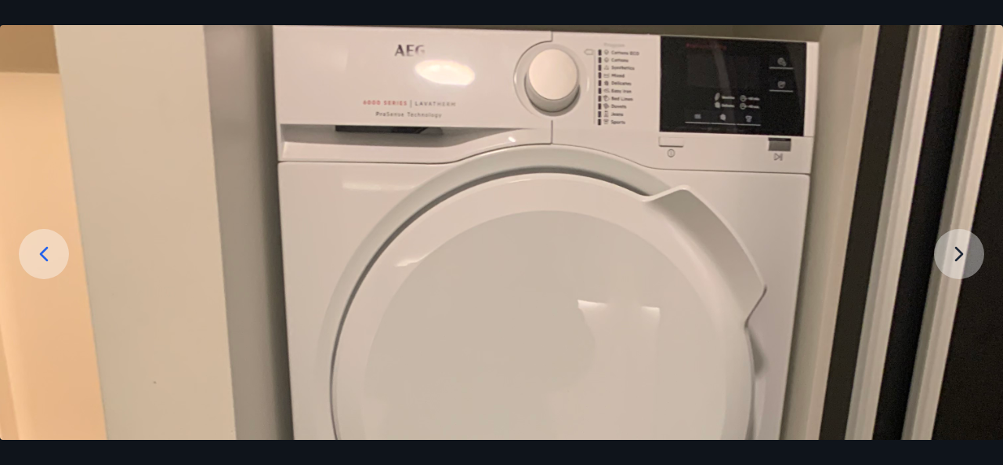
scroll to position [65, 0]
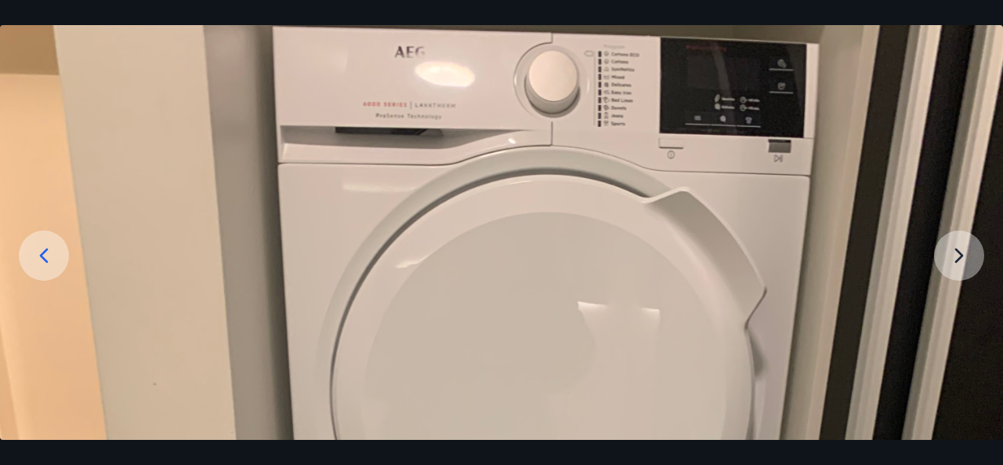
click at [36, 267] on div at bounding box center [44, 255] width 50 height 50
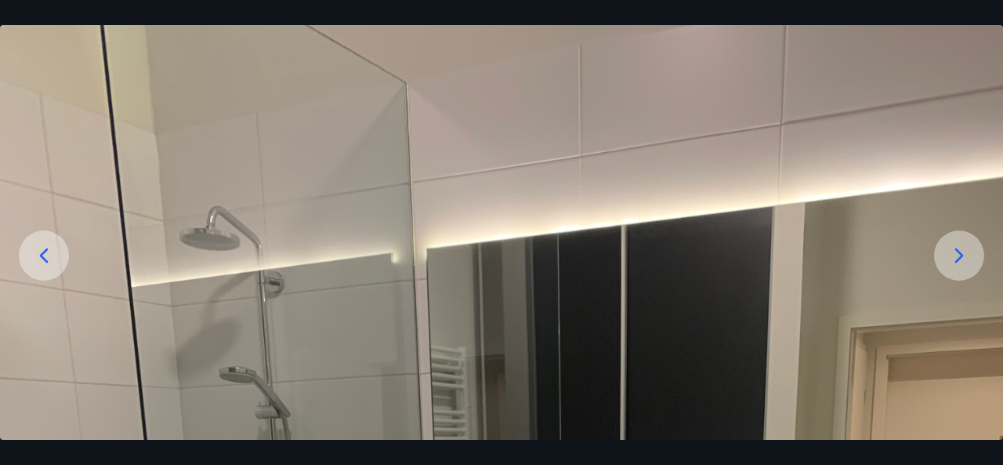
click at [34, 263] on icon at bounding box center [43, 255] width 25 height 25
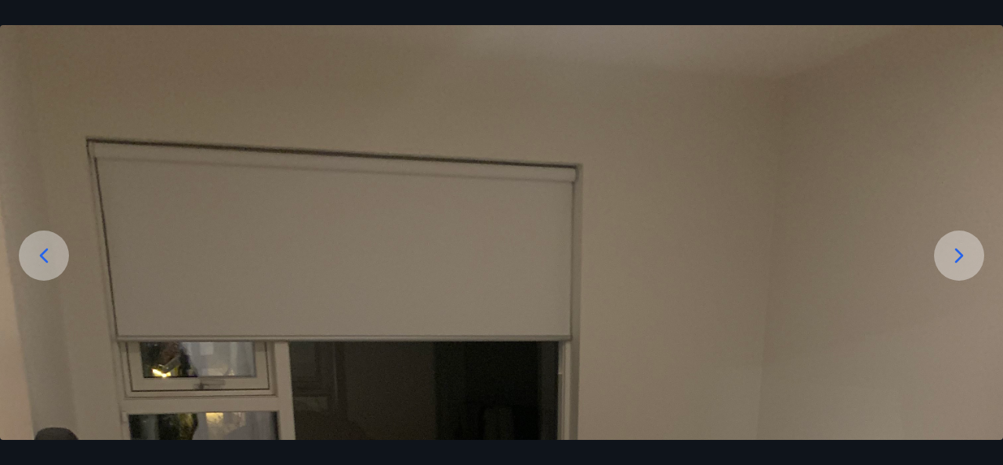
click at [42, 261] on icon at bounding box center [43, 255] width 25 height 25
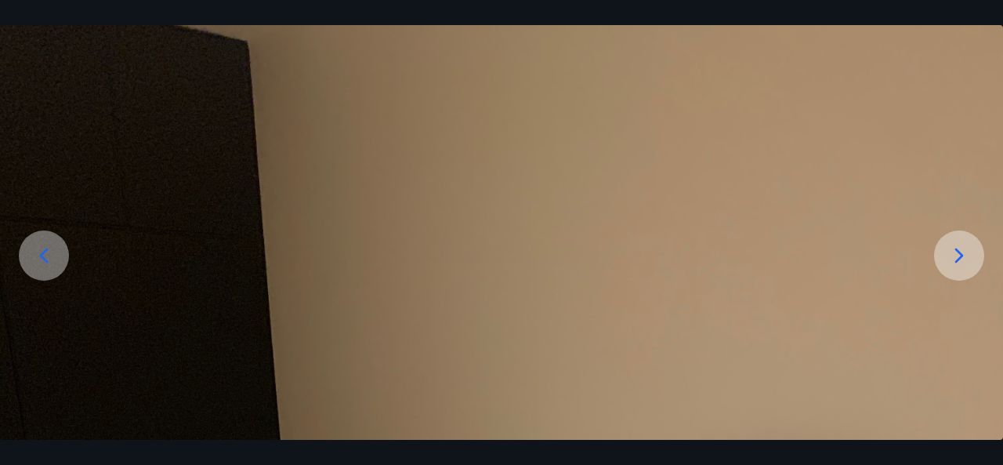
click at [51, 247] on icon at bounding box center [43, 255] width 25 height 25
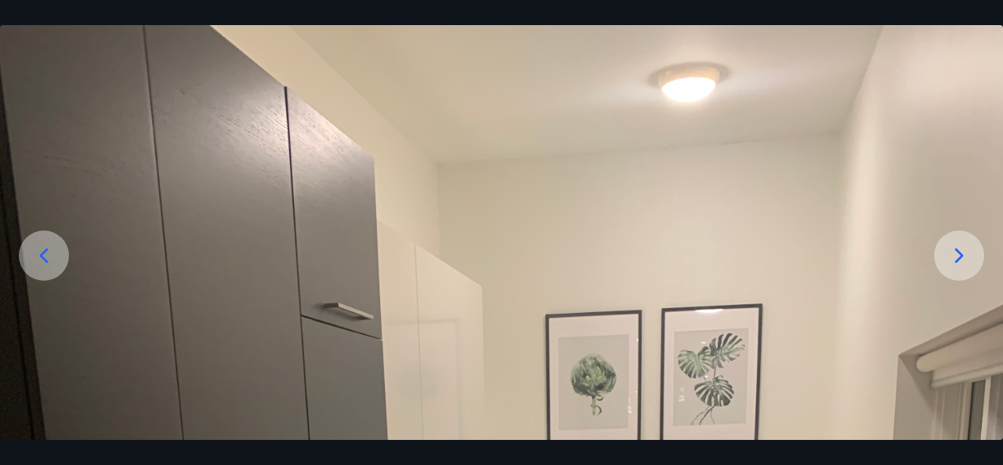
click at [44, 259] on icon at bounding box center [44, 255] width 9 height 15
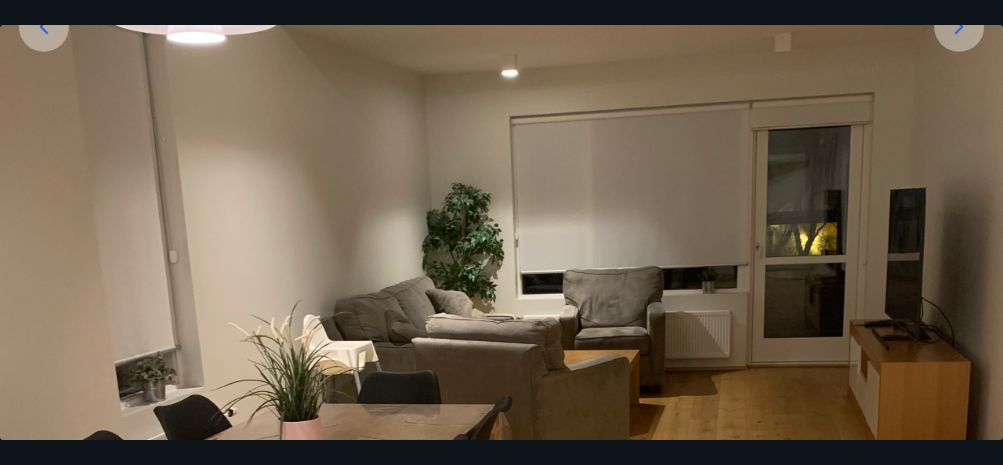
scroll to position [293, 0]
click at [42, 50] on div at bounding box center [44, 27] width 50 height 50
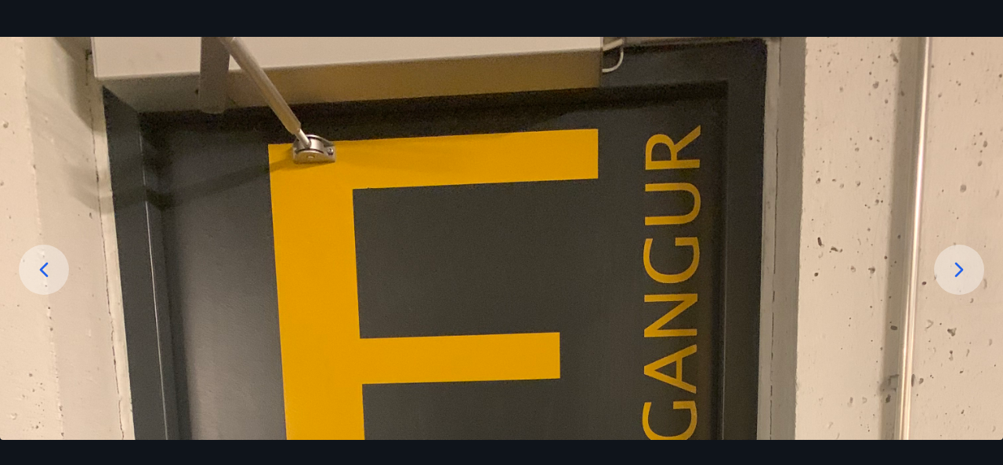
scroll to position [50, 0]
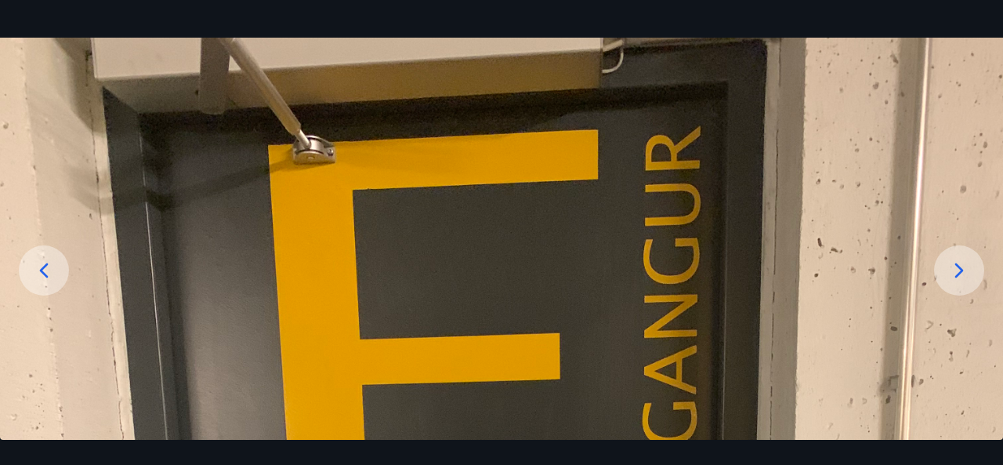
click at [52, 273] on icon at bounding box center [43, 270] width 25 height 25
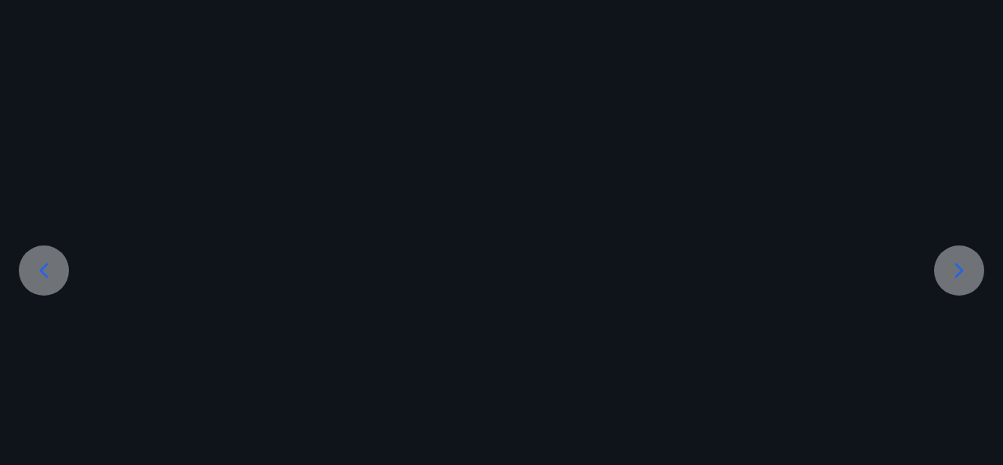
click at [41, 267] on icon at bounding box center [43, 270] width 25 height 25
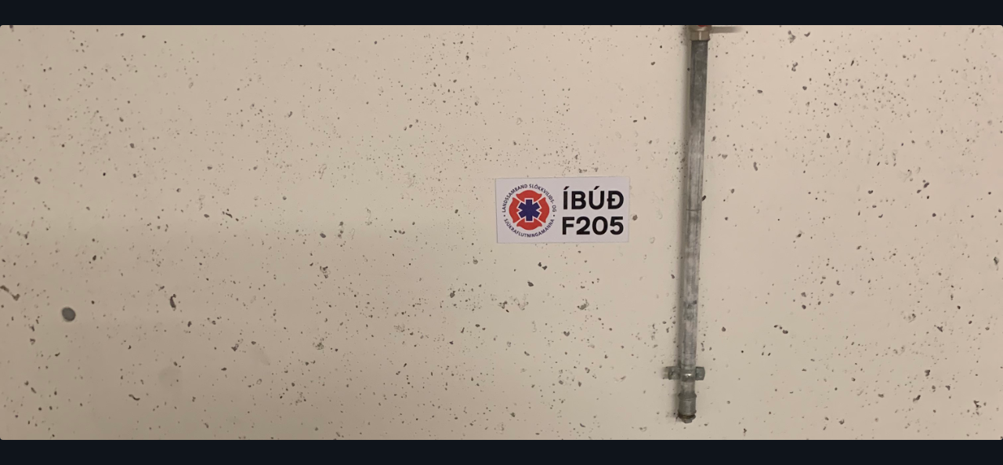
scroll to position [379, 0]
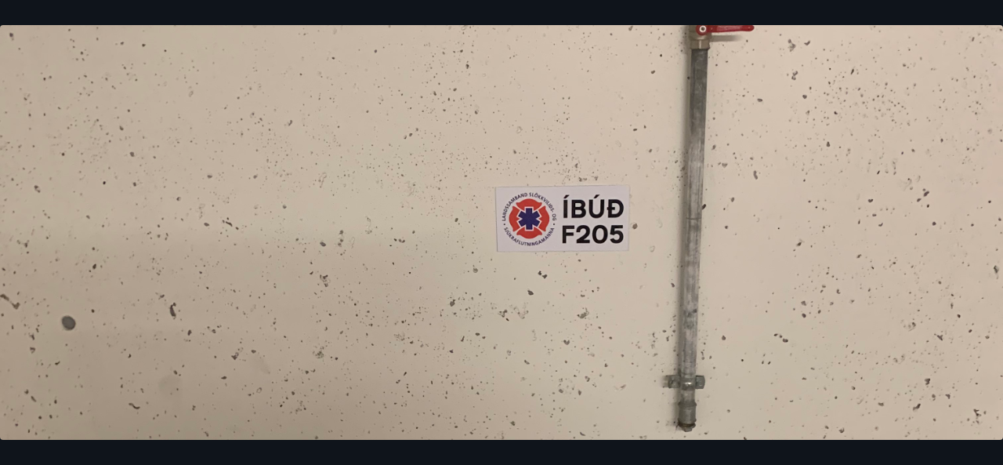
click at [168, 256] on img at bounding box center [501, 378] width 1003 height 1338
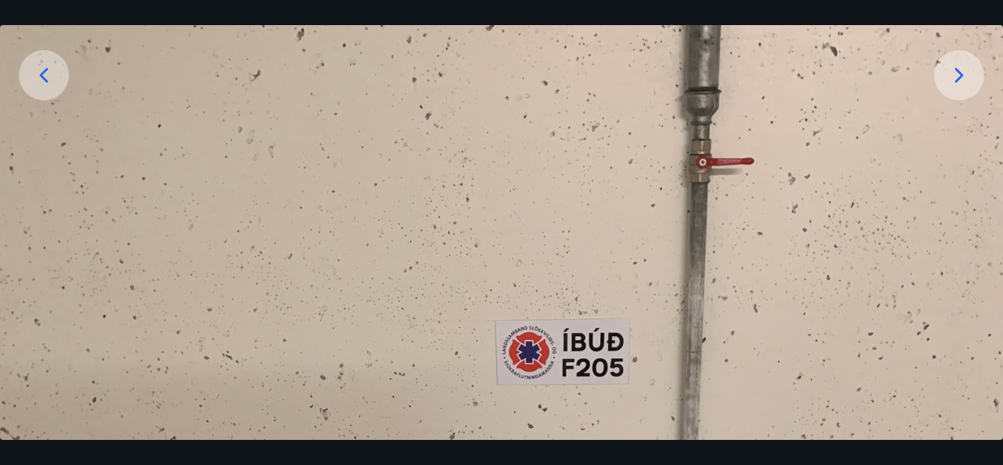
scroll to position [245, 0]
click at [53, 85] on icon at bounding box center [43, 75] width 25 height 25
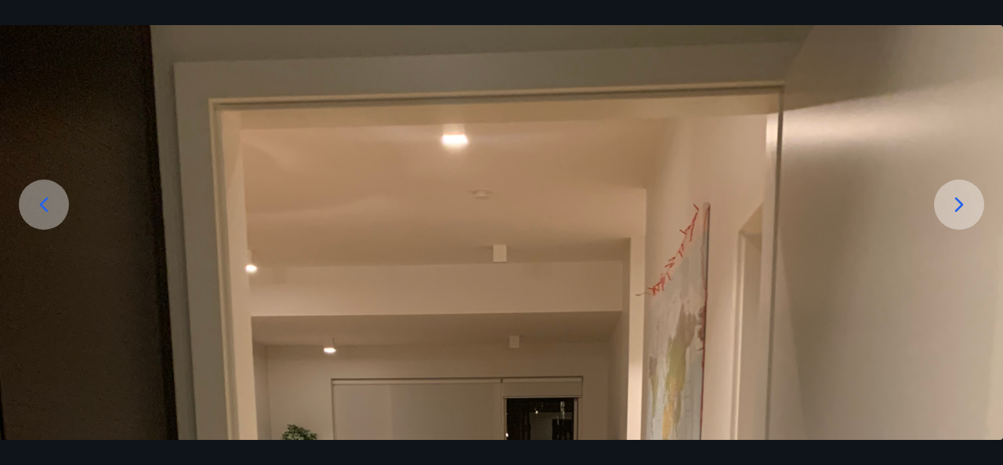
scroll to position [106, 0]
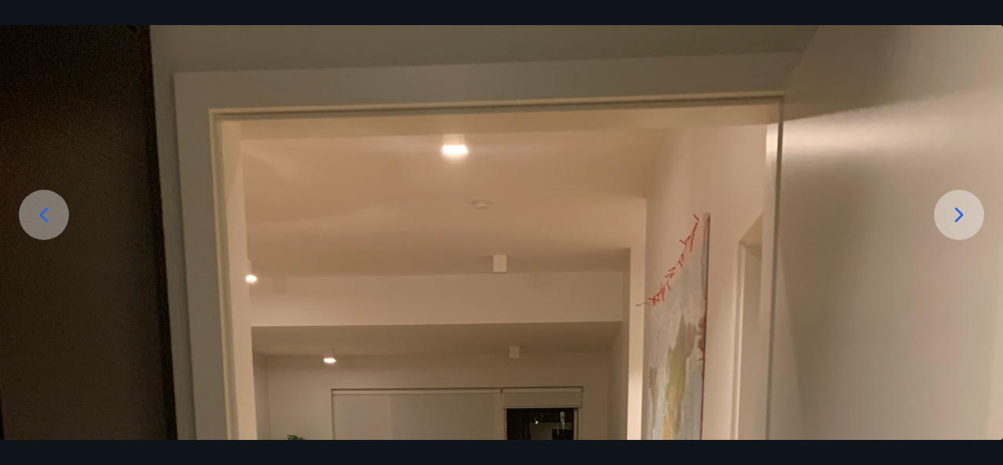
click at [42, 218] on icon at bounding box center [43, 214] width 25 height 25
click at [49, 220] on icon at bounding box center [43, 214] width 25 height 25
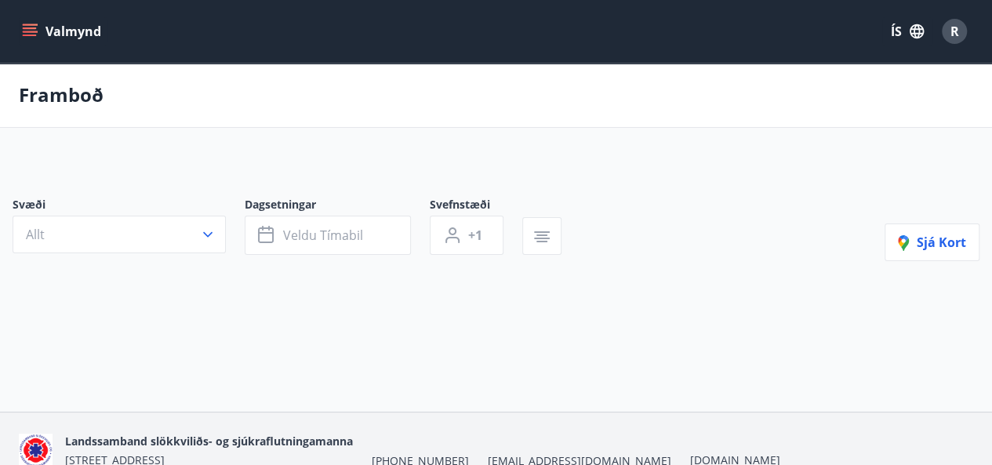
click at [106, 142] on main "Framboð Svæði Allt Dagsetningar Veldu tímabil Svefnstæði +1 Sjá kort" at bounding box center [496, 206] width 992 height 286
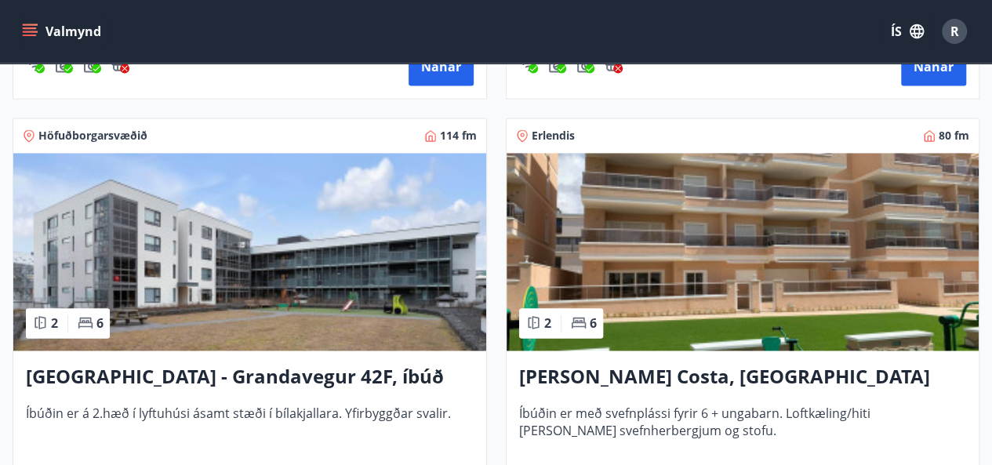
scroll to position [1077, 0]
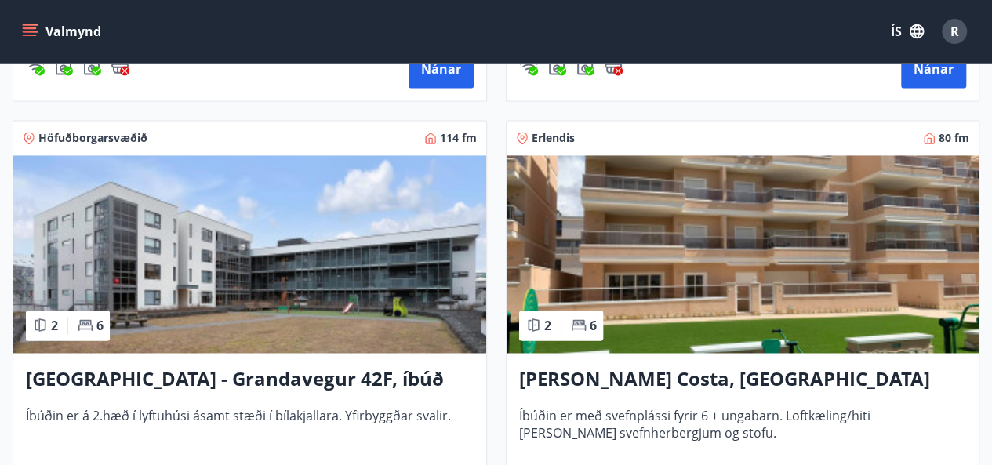
click at [199, 328] on img at bounding box center [249, 254] width 473 height 198
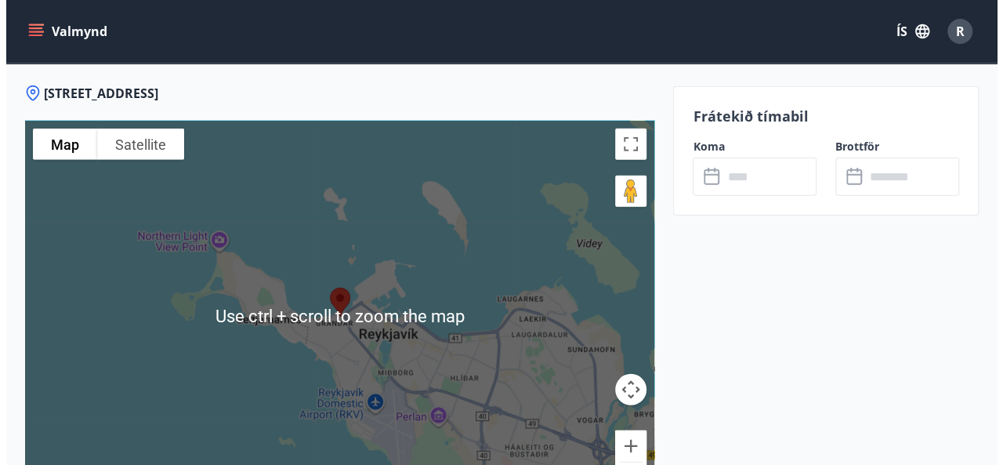
scroll to position [2135, 0]
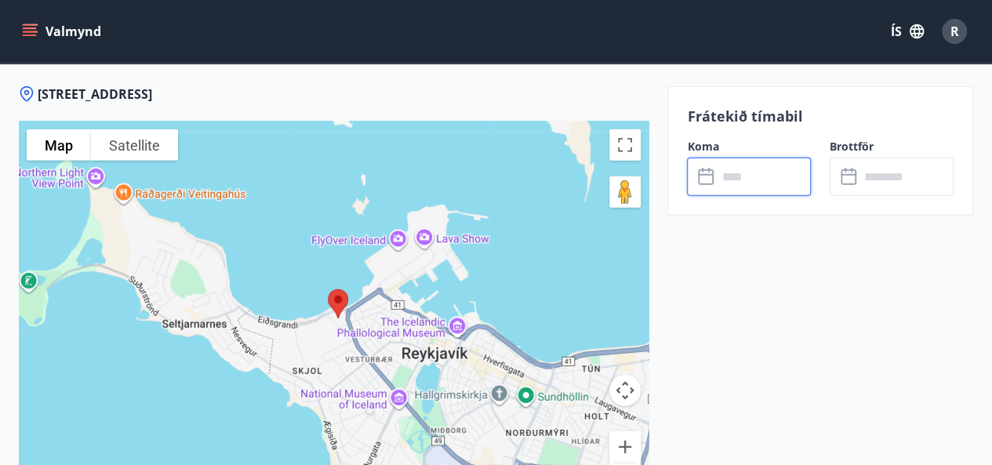
click at [749, 186] on input "text" at bounding box center [764, 177] width 94 height 38
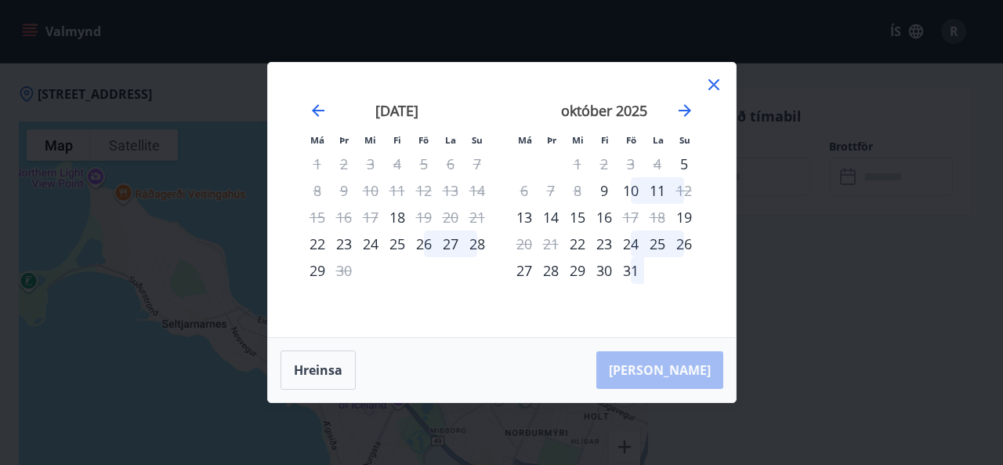
click at [687, 107] on icon "Move forward to switch to the next month." at bounding box center [685, 110] width 13 height 13
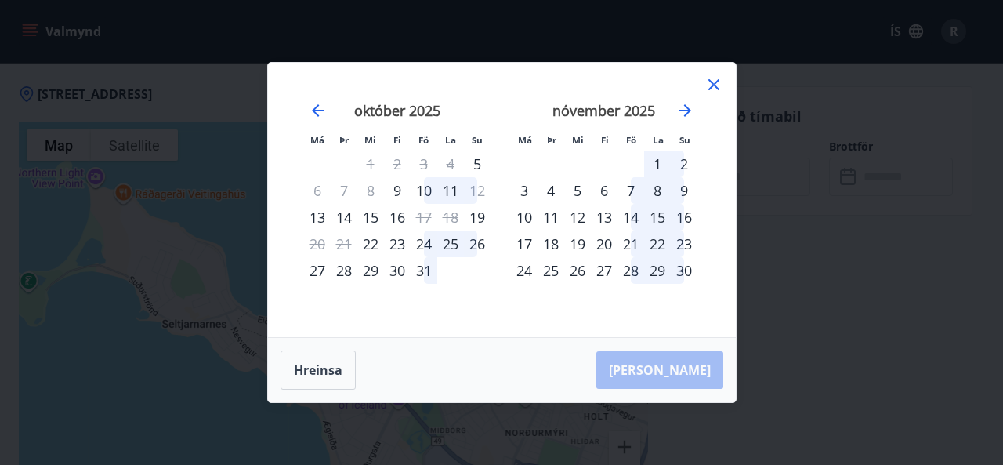
click at [524, 269] on div "24" at bounding box center [524, 270] width 27 height 27
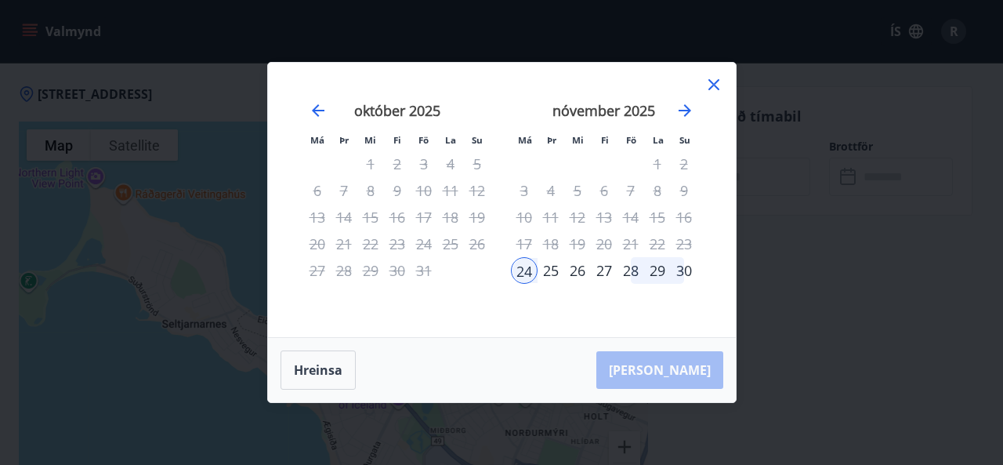
click at [687, 272] on div "30" at bounding box center [684, 270] width 27 height 27
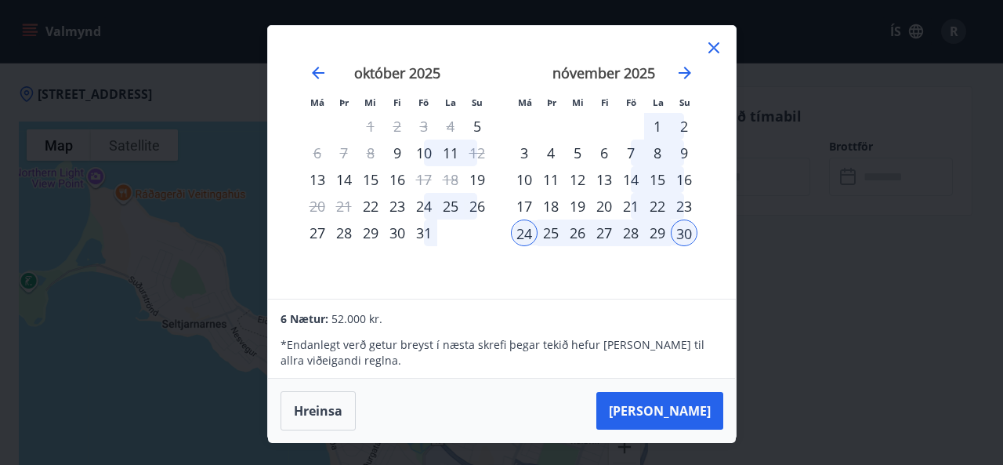
scroll to position [2, 0]
click at [626, 231] on div "28" at bounding box center [631, 232] width 27 height 27
click at [525, 229] on div "24" at bounding box center [524, 232] width 27 height 27
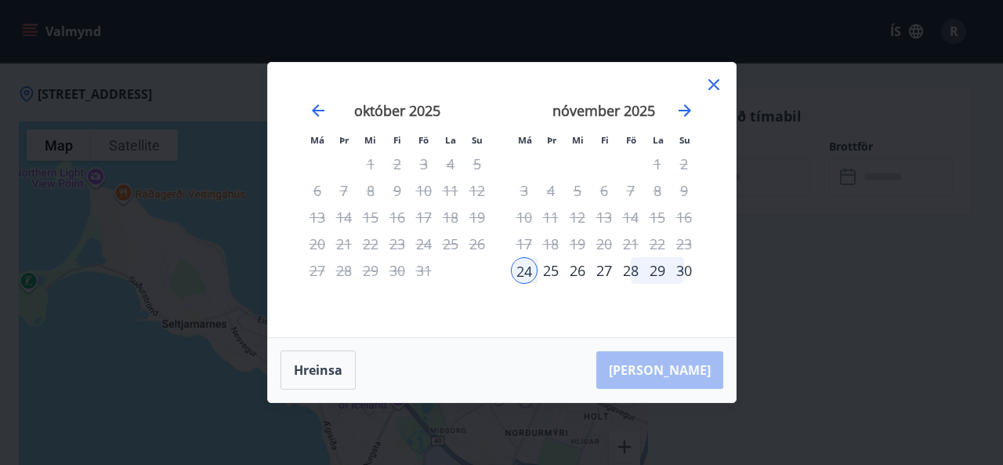
scroll to position [0, 0]
click at [344, 380] on button "Hreinsa" at bounding box center [318, 369] width 75 height 39
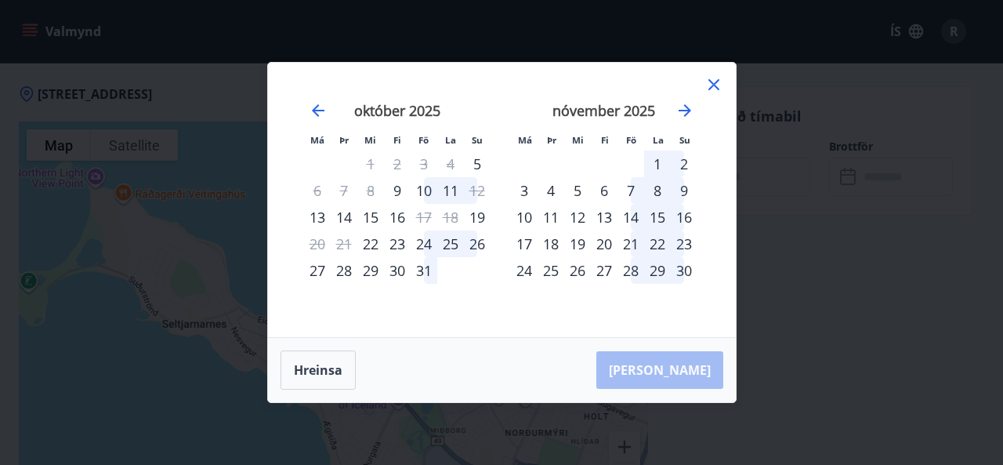
click at [522, 269] on div "24" at bounding box center [524, 270] width 27 height 27
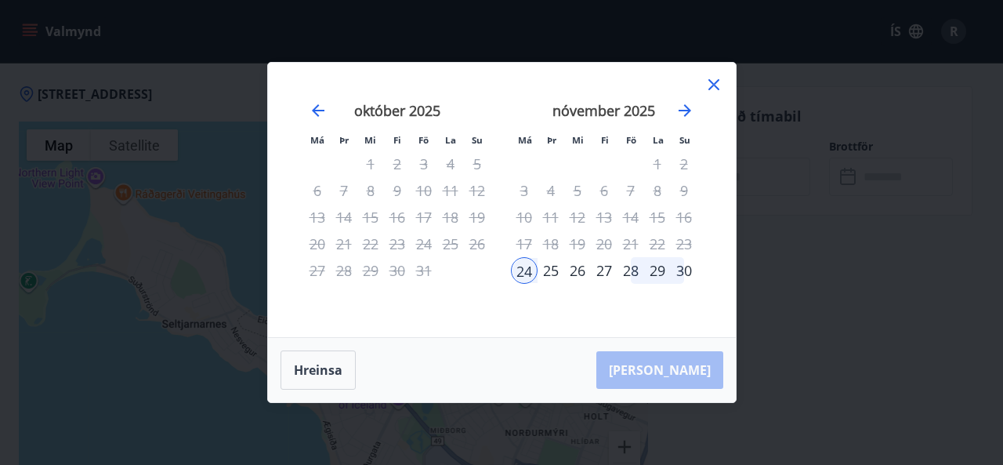
click at [636, 274] on div "28" at bounding box center [631, 270] width 27 height 27
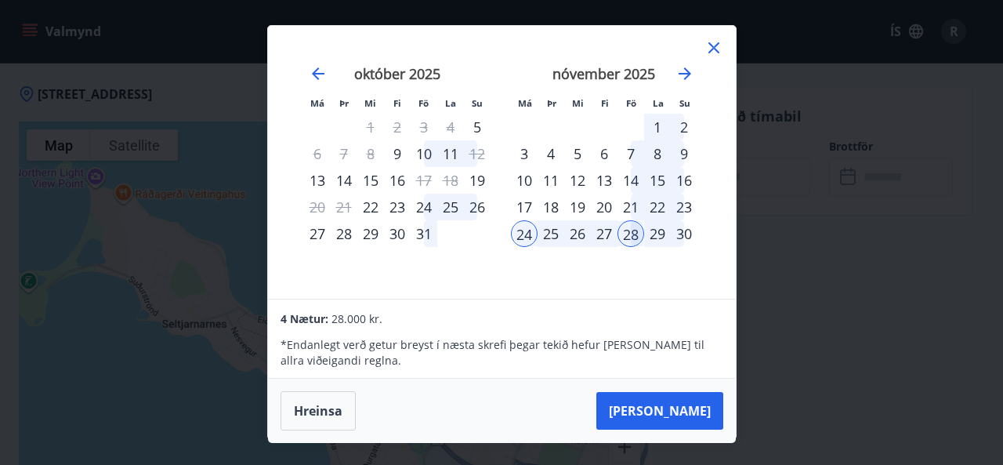
click at [713, 48] on icon at bounding box center [714, 48] width 2 height 2
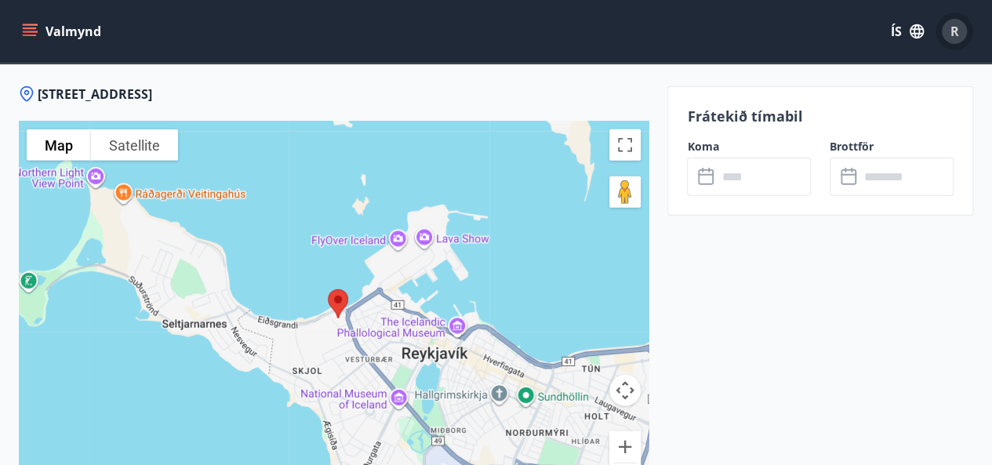
click at [954, 36] on span "R" at bounding box center [954, 31] width 9 height 17
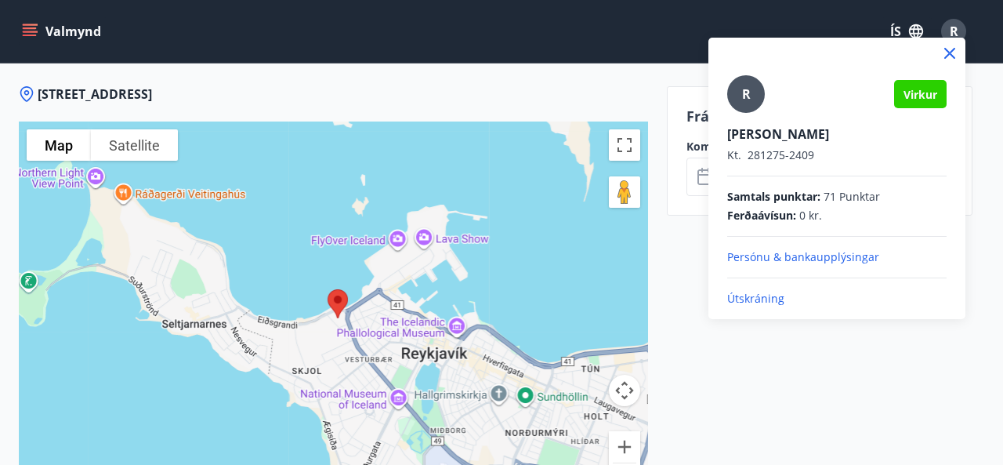
click at [754, 300] on p "Útskráning" at bounding box center [838, 299] width 220 height 16
